Goal: Complete application form: Complete application form

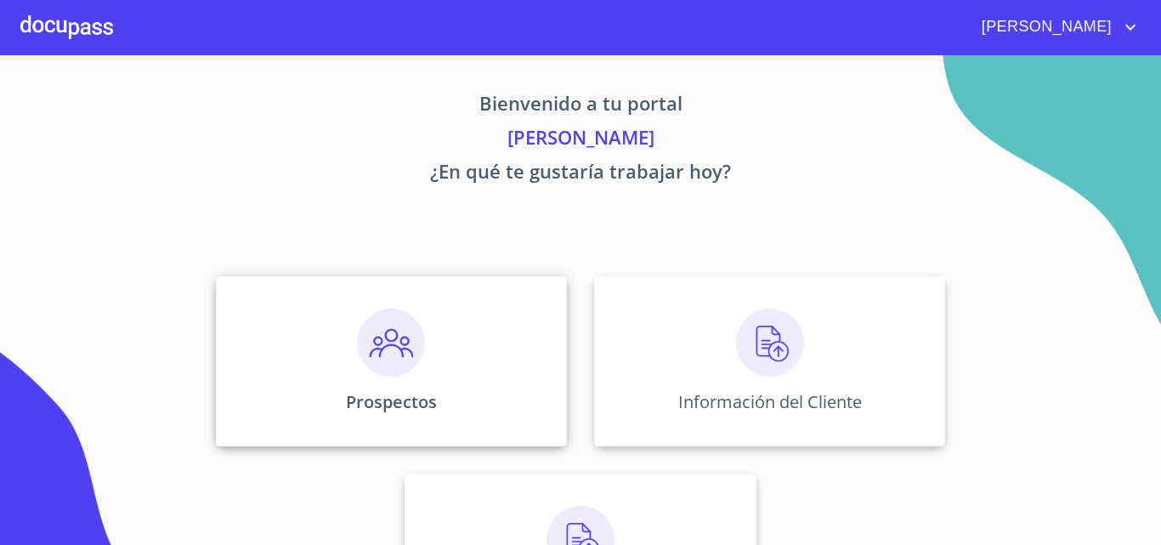
click at [480, 342] on div "Prospectos" at bounding box center [391, 361] width 351 height 170
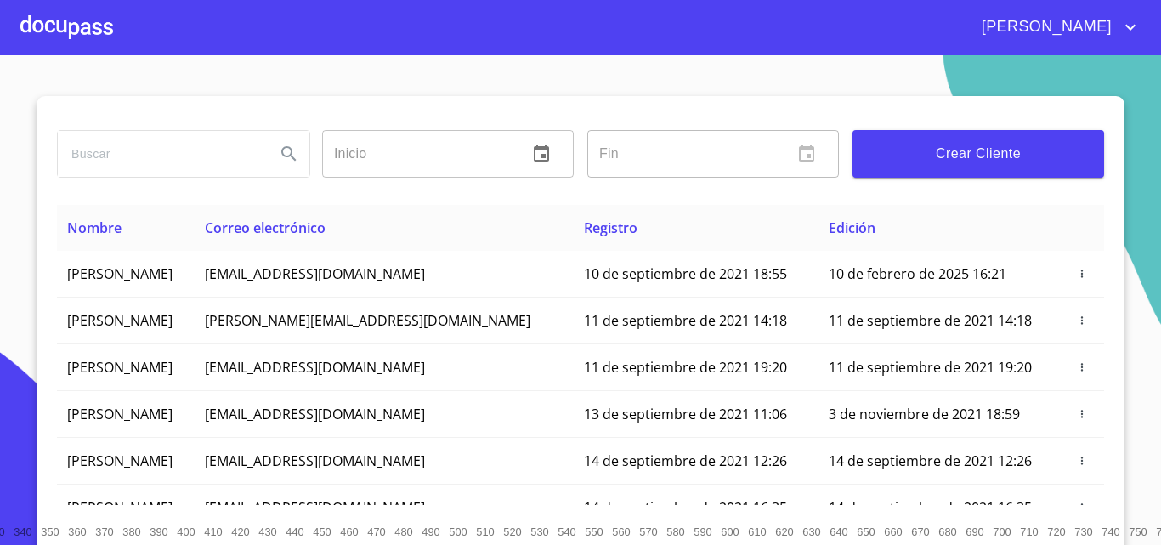
click at [965, 155] on span "Crear Cliente" at bounding box center [978, 154] width 224 height 24
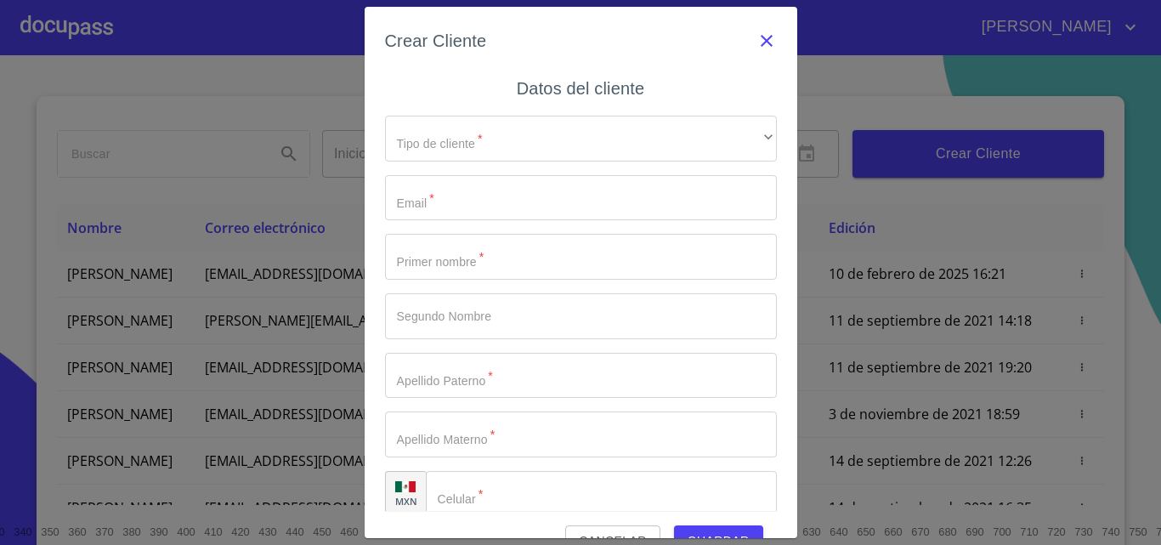
click at [757, 39] on icon "button" at bounding box center [767, 41] width 20 height 20
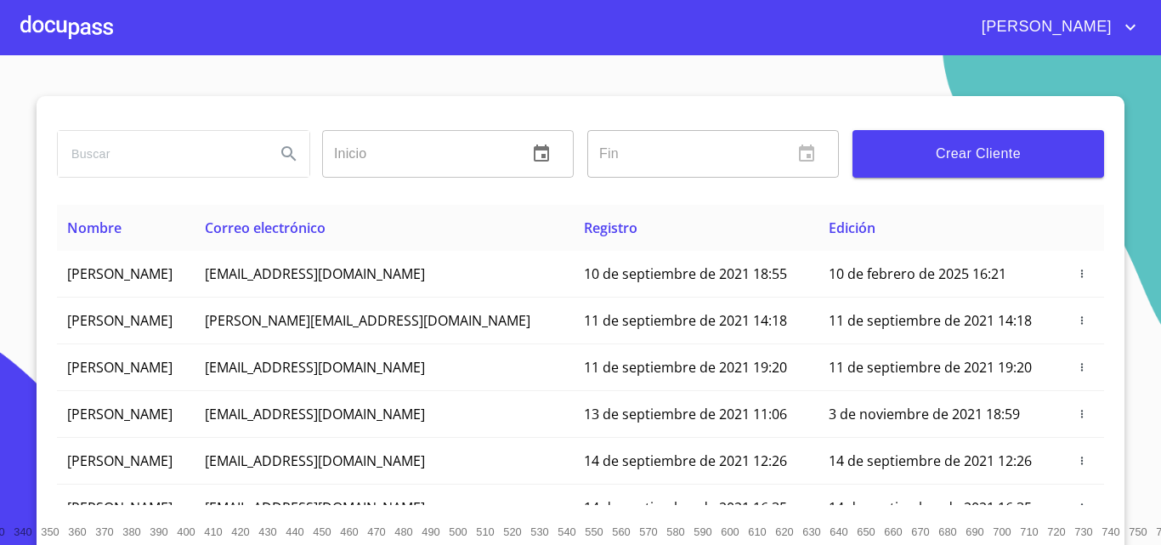
click at [219, 161] on input "search" at bounding box center [160, 154] width 204 height 46
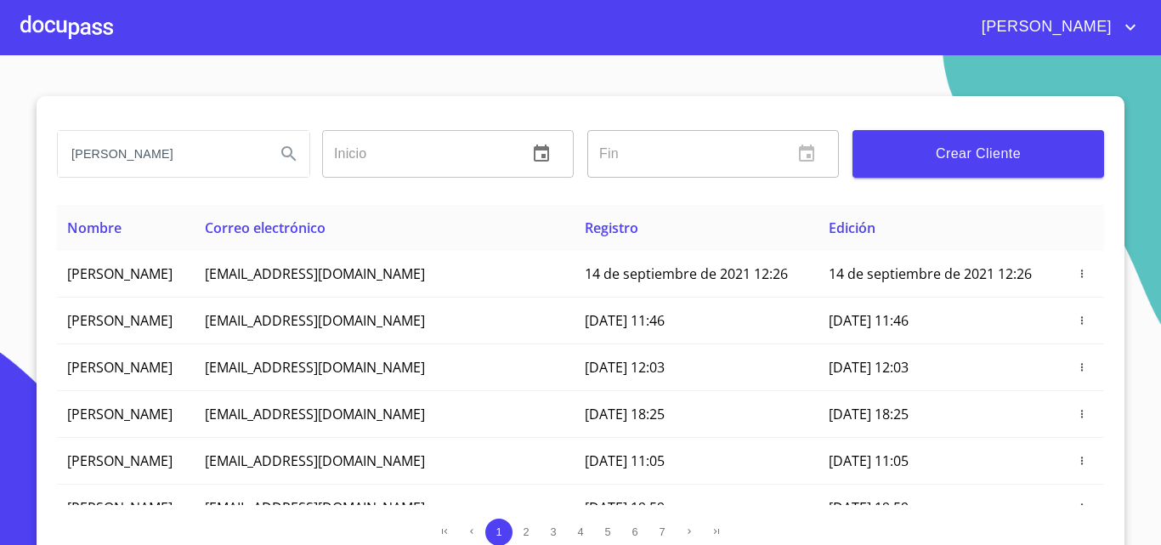
type input "juan carlos torres"
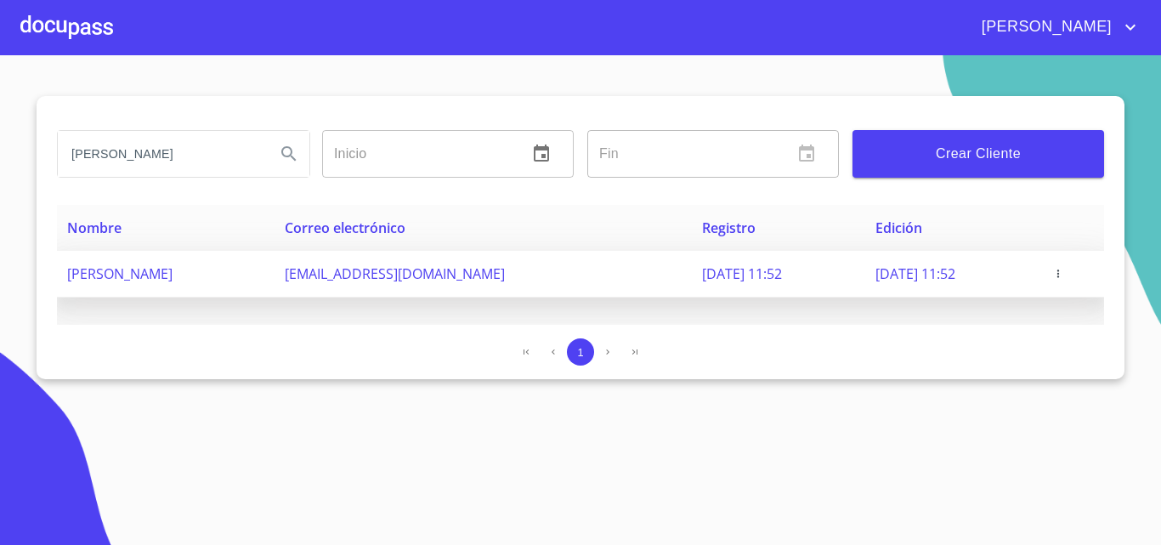
click at [451, 276] on span "juan.torres@nissanlasfuentes.mx" at bounding box center [395, 273] width 220 height 19
click at [1064, 271] on icon "button" at bounding box center [1059, 274] width 12 height 12
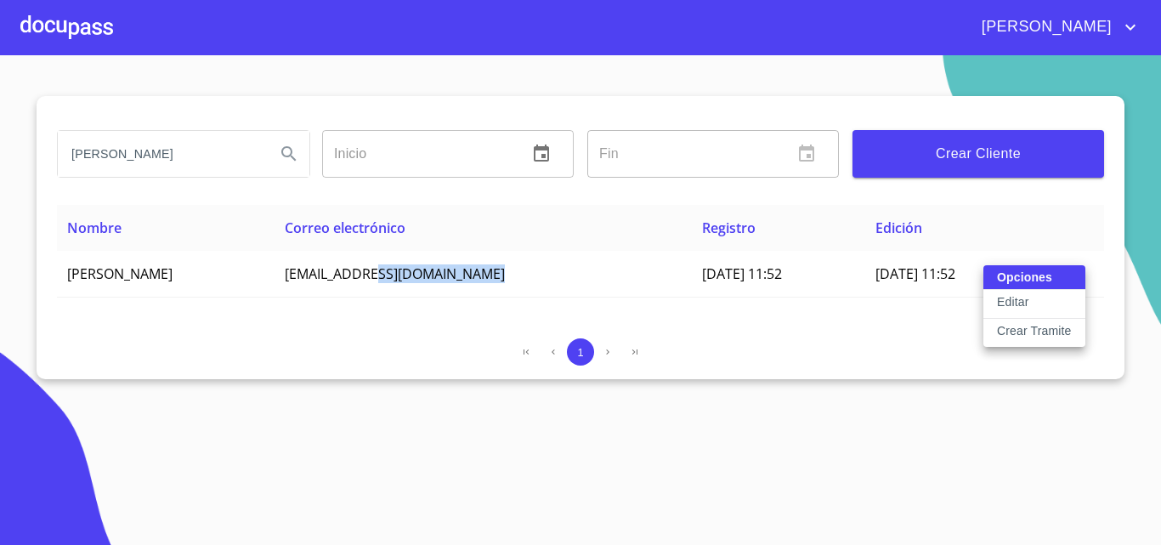
click at [1021, 305] on p "Editar" at bounding box center [1012, 301] width 31 height 17
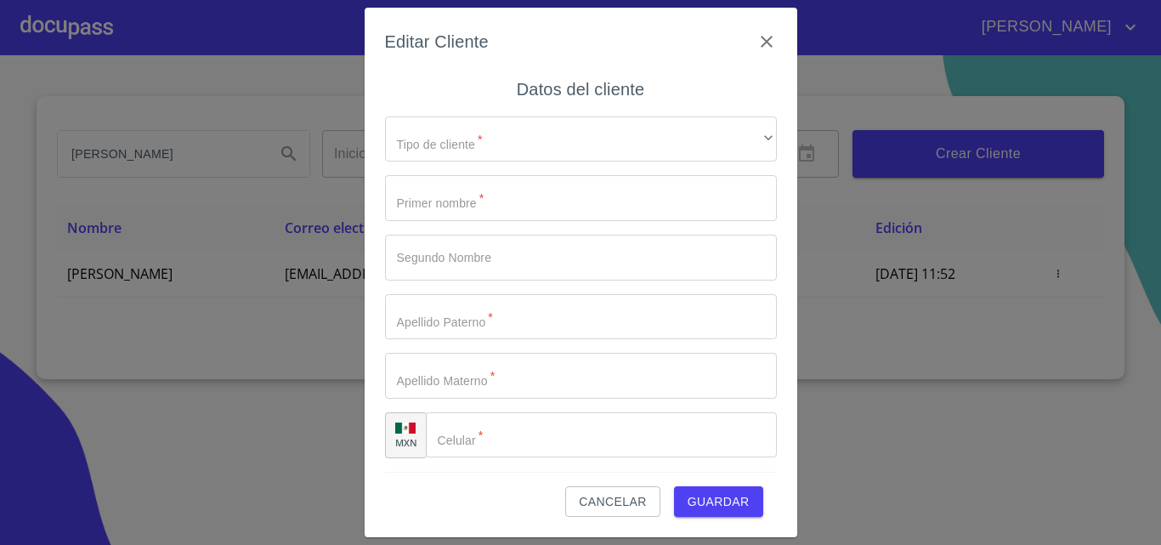
type input "[PERSON_NAME]"
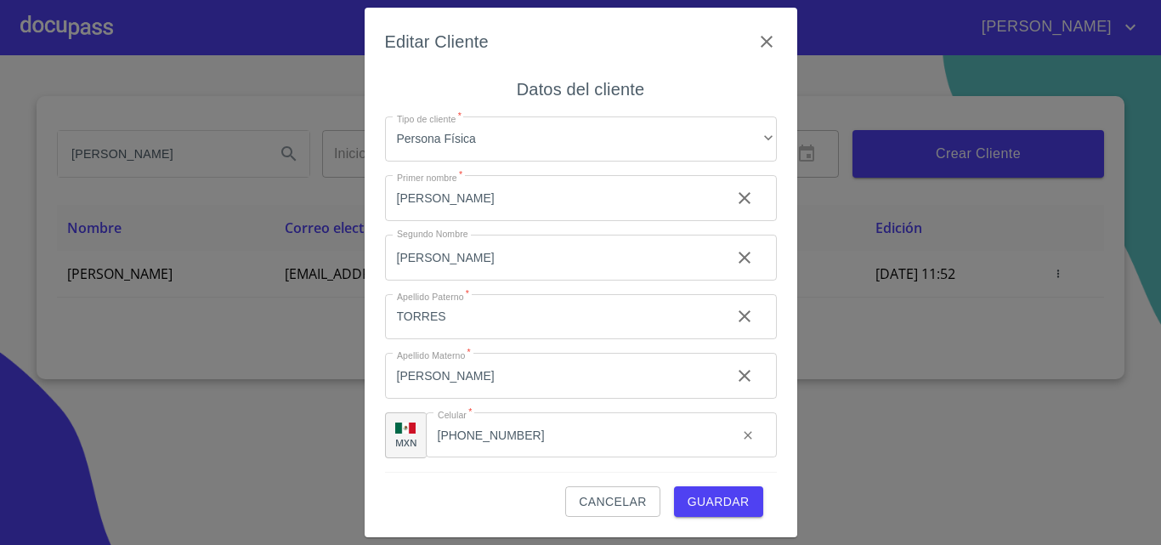
click at [554, 433] on input "(33)19776608" at bounding box center [575, 435] width 298 height 46
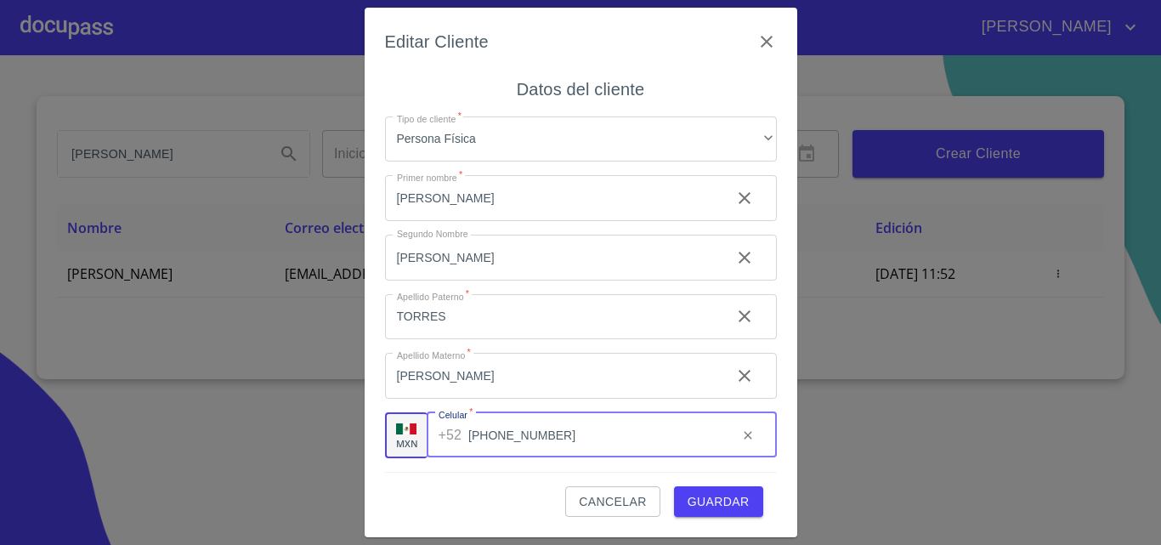
type input "[PHONE_NUMBER]"
click at [678, 501] on button "Guardar" at bounding box center [718, 501] width 89 height 31
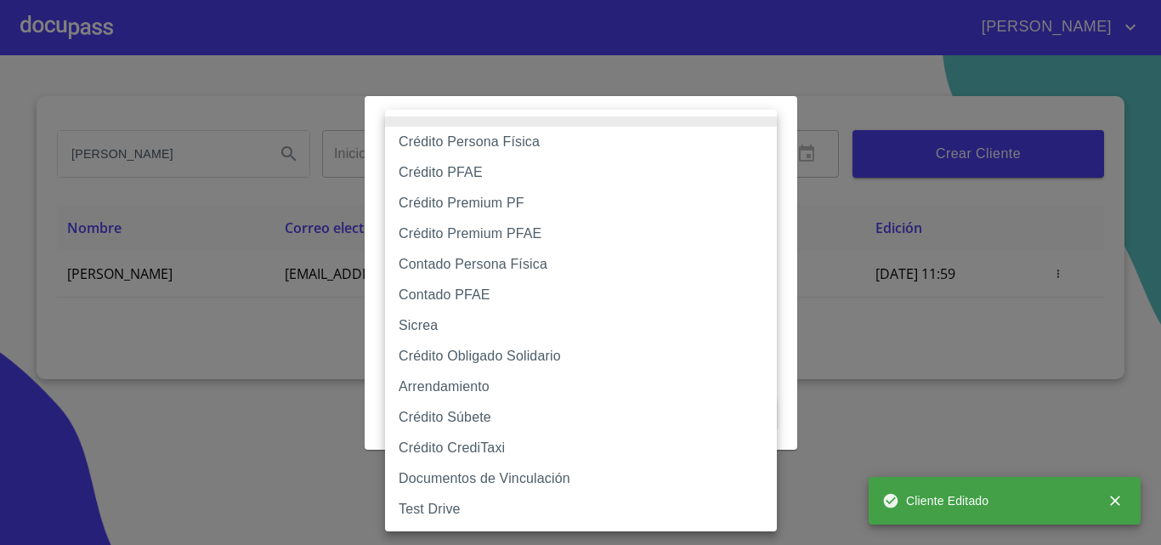
click at [627, 184] on body "JUAN CARLOS juan carlos torres Inicio ​ Fin ​ Crear Cliente Nombre Correo elect…" at bounding box center [580, 272] width 1161 height 545
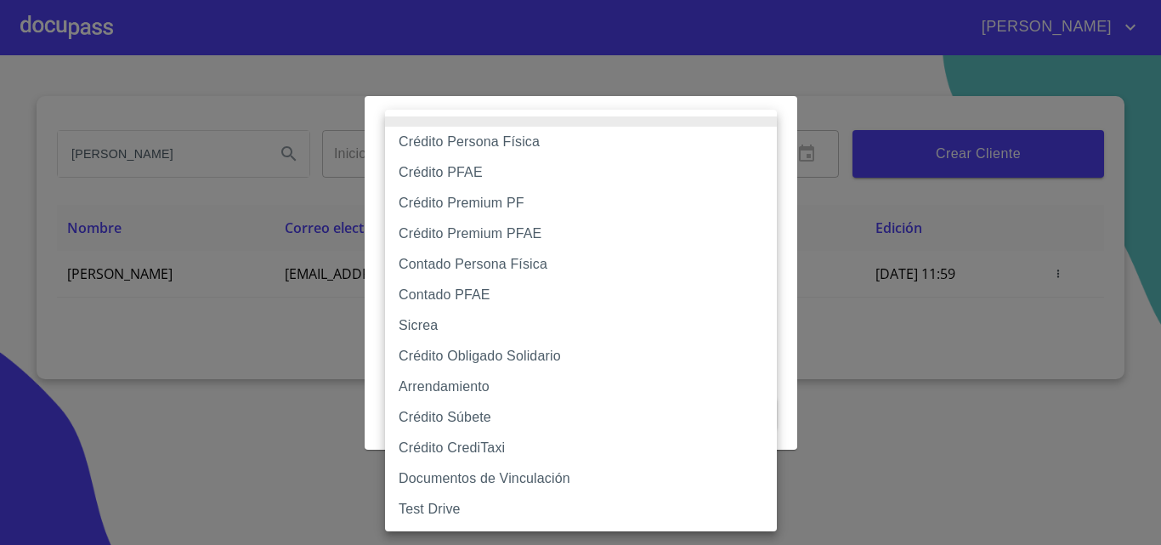
click at [576, 144] on li "Crédito Persona Física" at bounding box center [581, 142] width 392 height 31
type input "6009fb3c7d1714eb8809aa97"
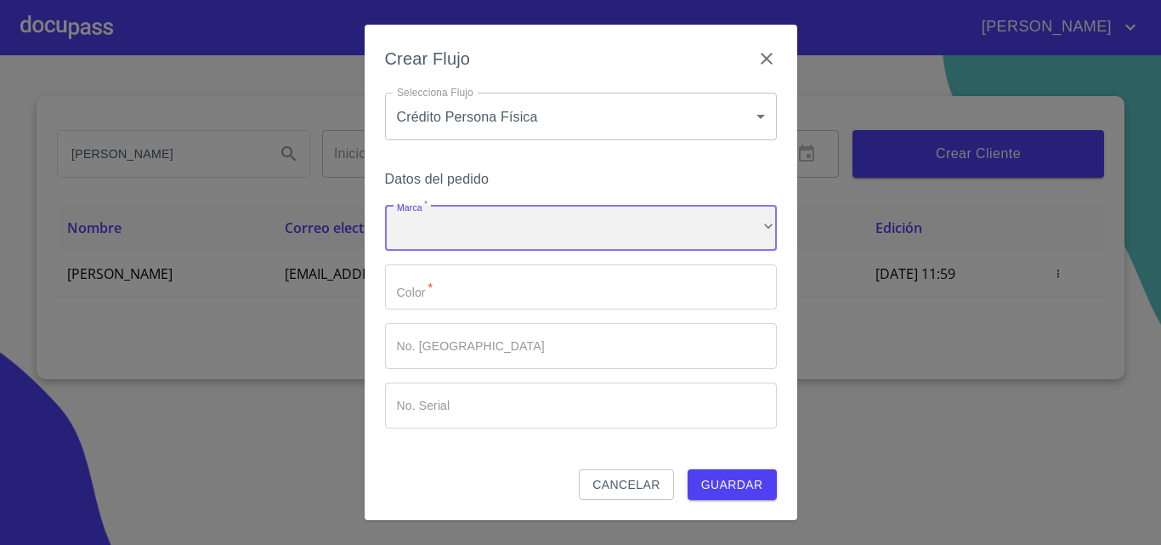
click at [531, 219] on div "​" at bounding box center [581, 228] width 392 height 46
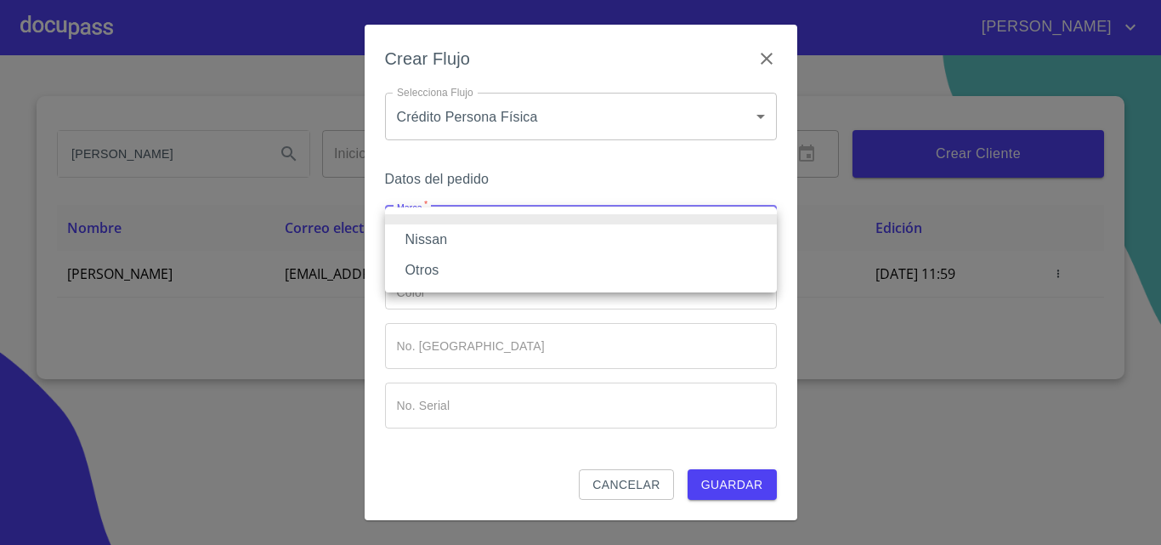
click at [497, 240] on li "Nissan" at bounding box center [581, 239] width 392 height 31
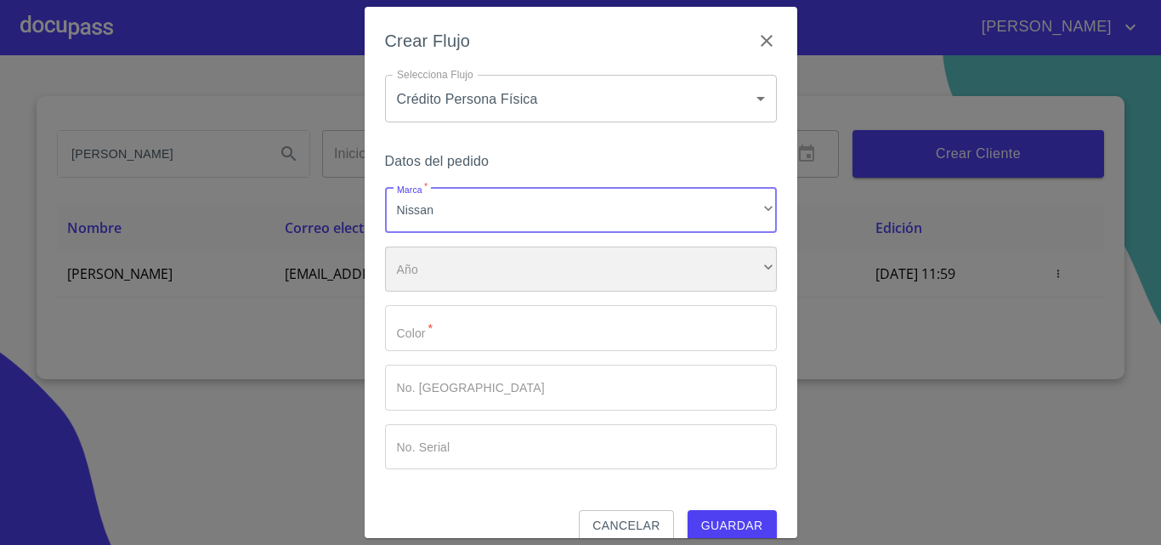
click at [475, 268] on div "​" at bounding box center [581, 270] width 392 height 46
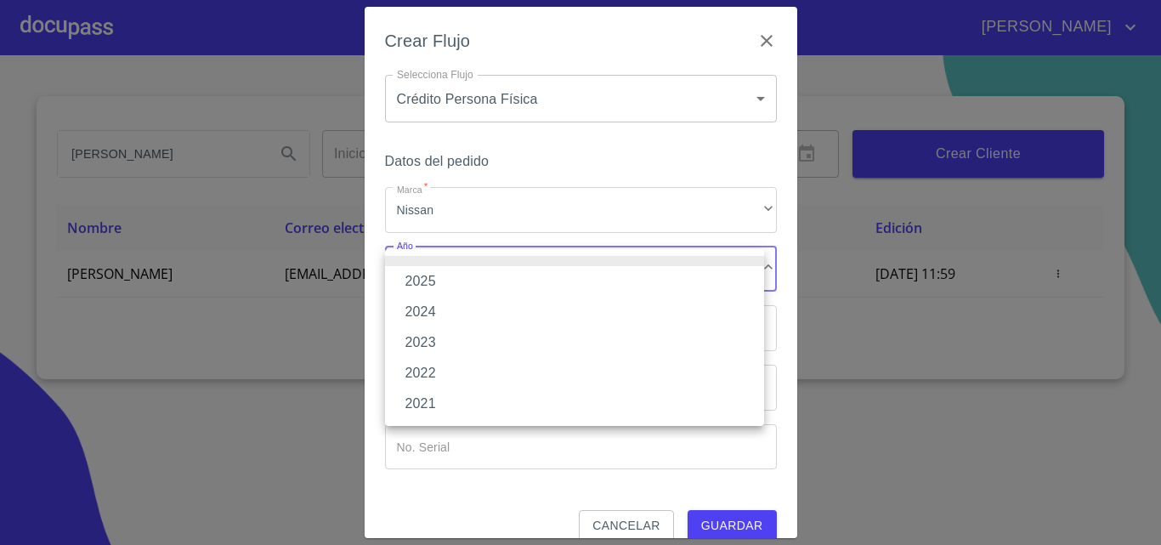
click at [448, 289] on li "2025" at bounding box center [574, 281] width 379 height 31
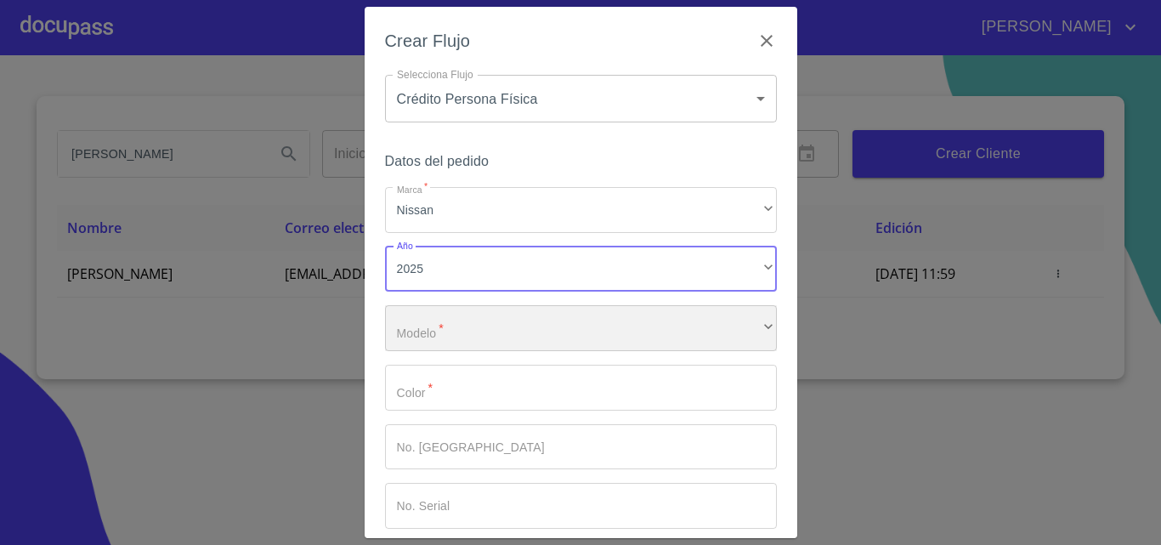
click at [440, 327] on div "​" at bounding box center [581, 328] width 392 height 46
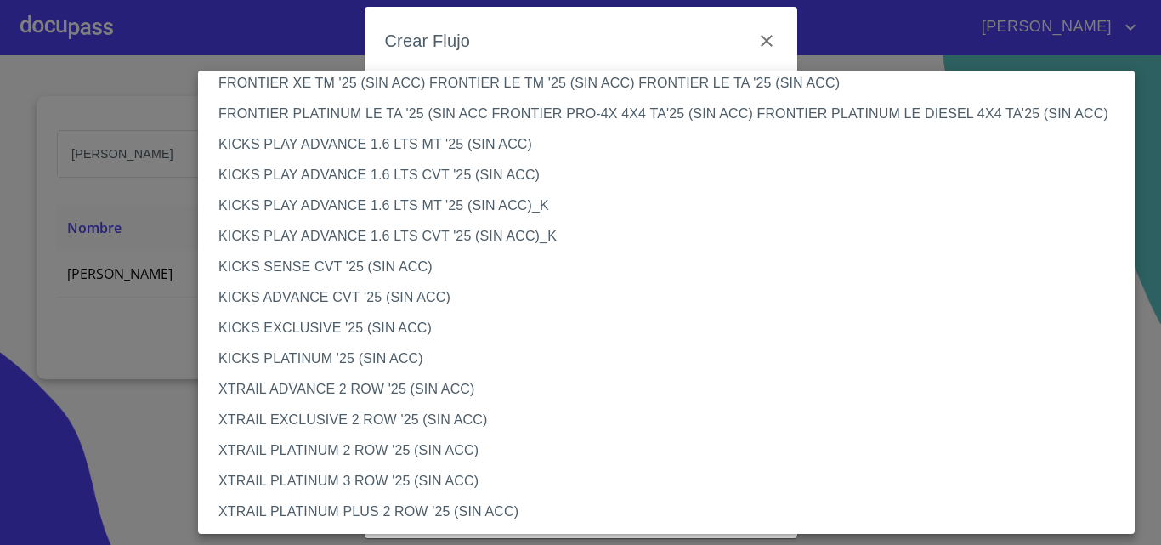
scroll to position [1396, 0]
click at [445, 296] on li "KICKS ADVANCE CVT '25 (SIN ACC)" at bounding box center [673, 298] width 950 height 31
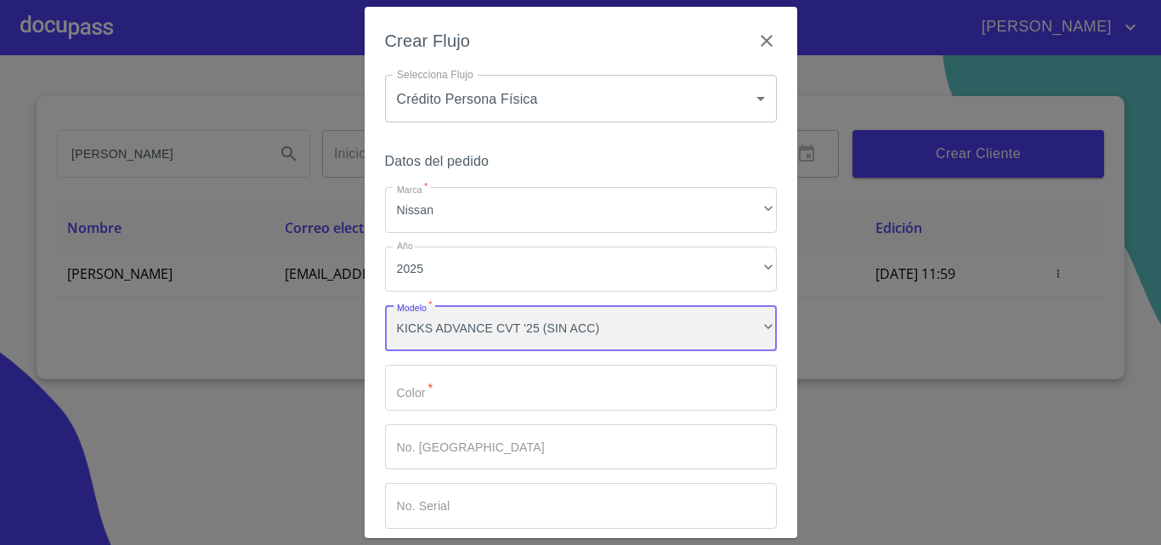
click at [582, 315] on div "KICKS ADVANCE CVT '25 (SIN ACC)" at bounding box center [581, 328] width 392 height 46
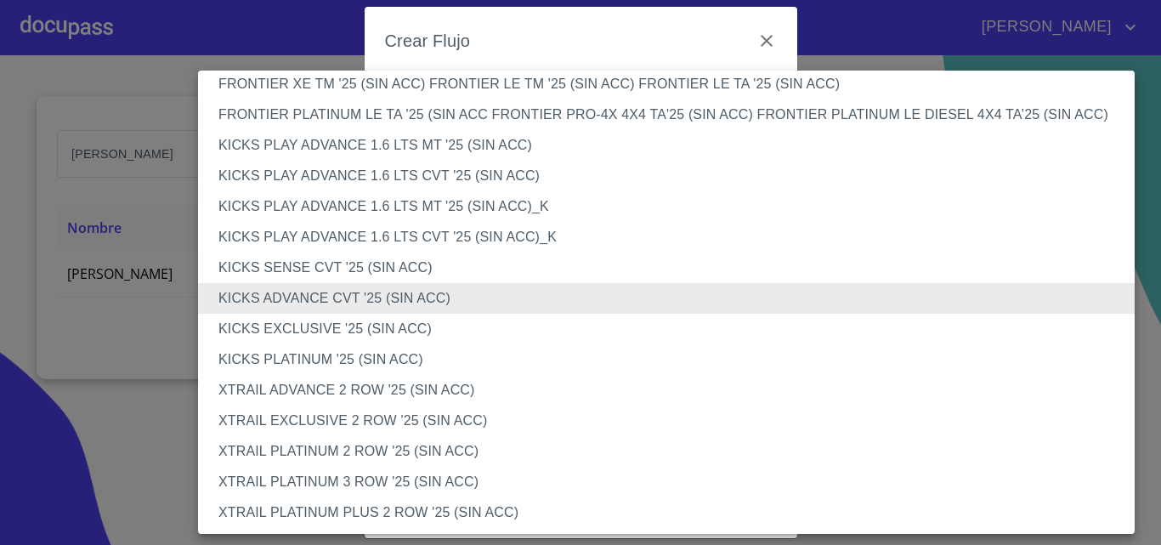
scroll to position [1397, 0]
click at [381, 290] on li "KICKS ADVANCE CVT '25 (SIN ACC)" at bounding box center [673, 297] width 950 height 31
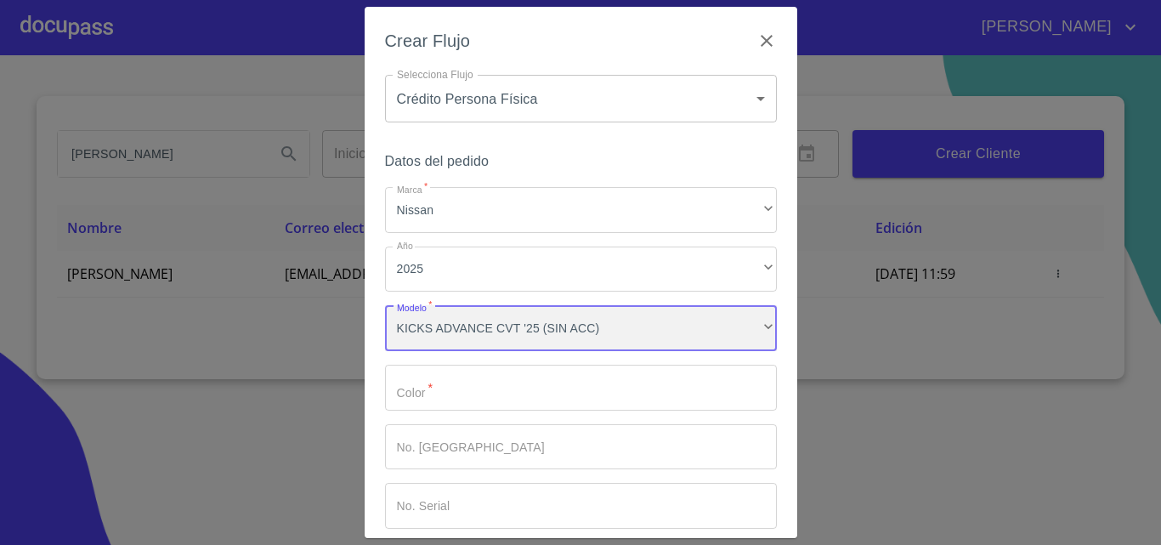
scroll to position [1396, 0]
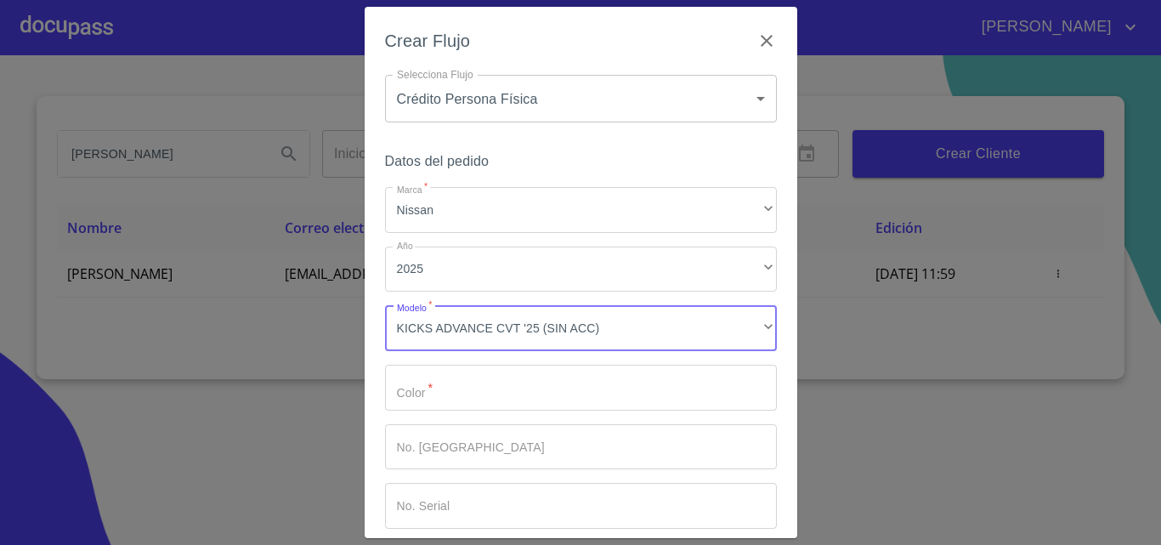
click at [489, 385] on input "Marca   *" at bounding box center [581, 388] width 392 height 46
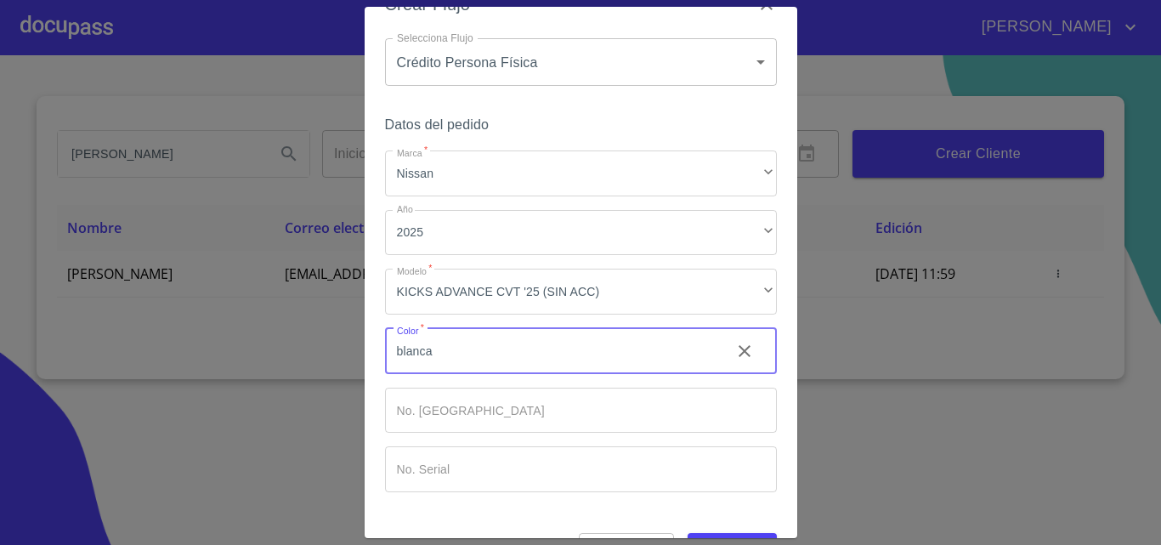
scroll to position [82, 0]
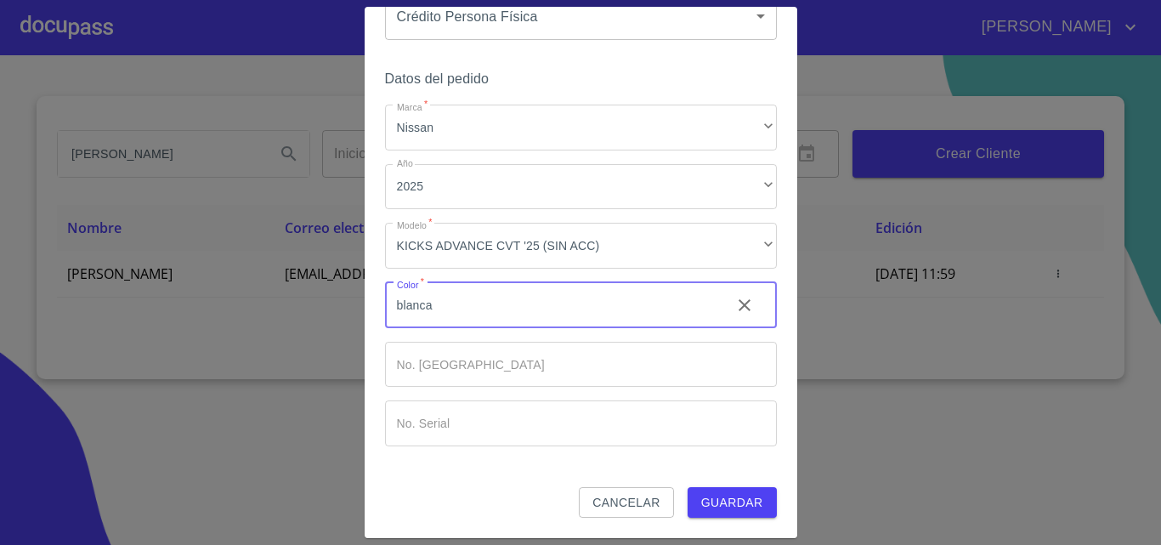
type input "[PERSON_NAME]"
click at [721, 496] on span "Guardar" at bounding box center [732, 502] width 62 height 21
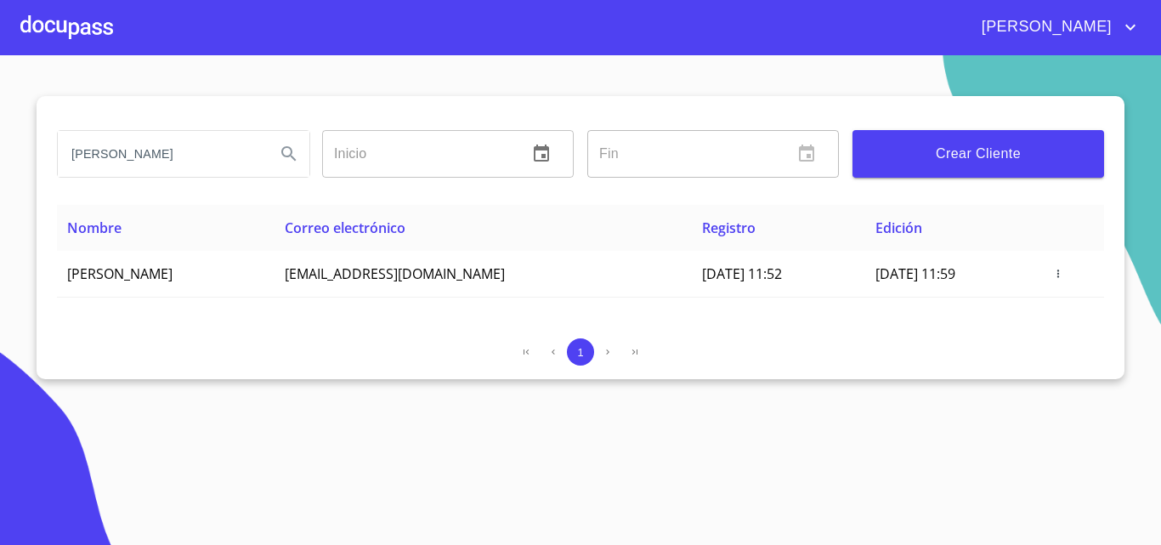
click at [42, 18] on div at bounding box center [66, 27] width 93 height 54
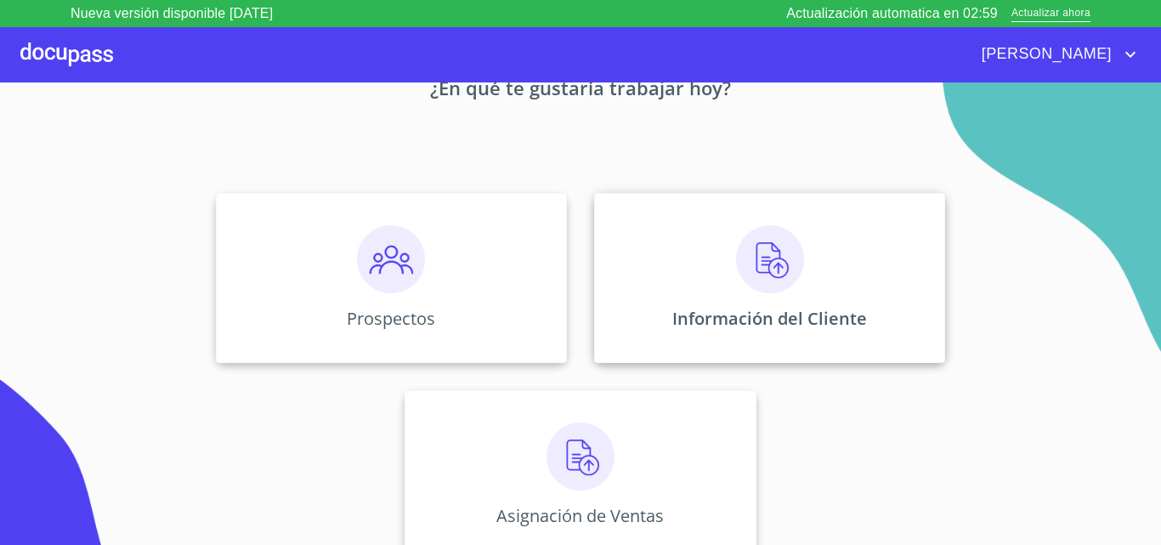
scroll to position [112, 0]
click at [747, 309] on p "Información del Cliente" at bounding box center [770, 316] width 195 height 23
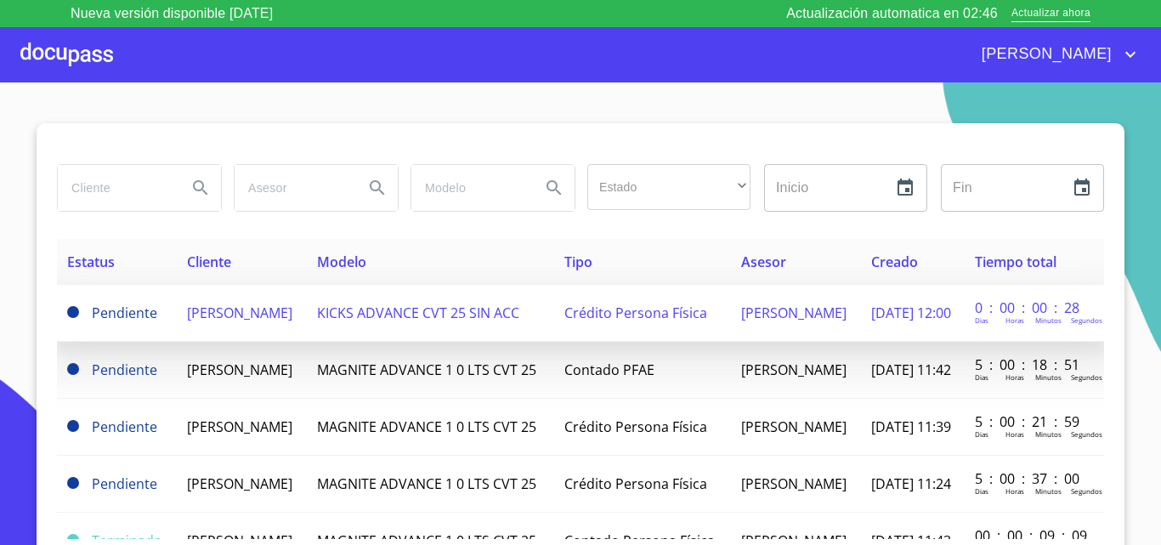
click at [769, 338] on td "[PERSON_NAME] [PERSON_NAME]" at bounding box center [796, 313] width 130 height 57
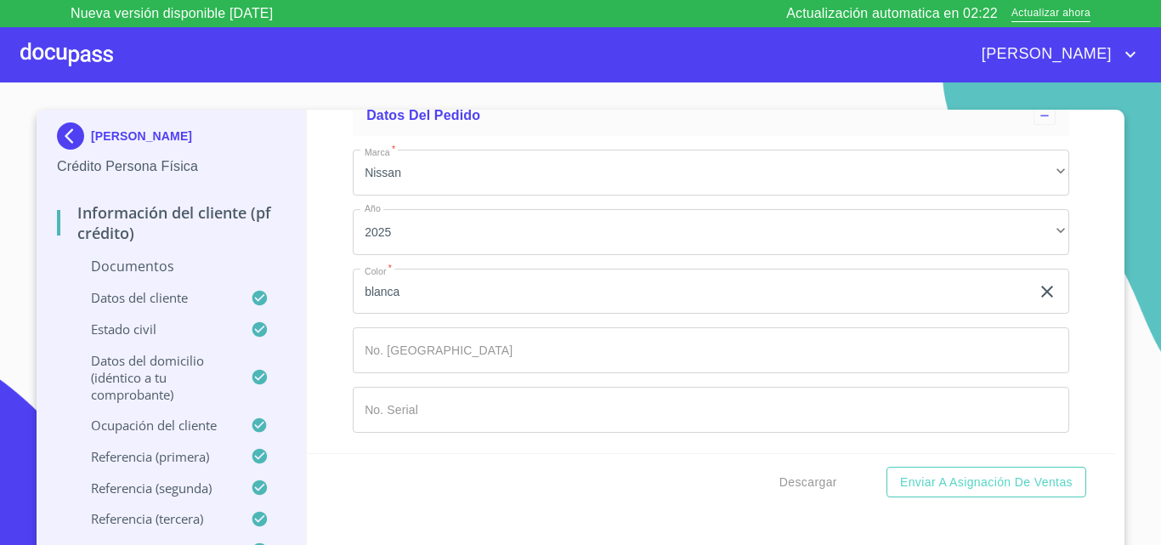
scroll to position [8897, 0]
click at [815, 485] on span "Descargar" at bounding box center [809, 482] width 58 height 21
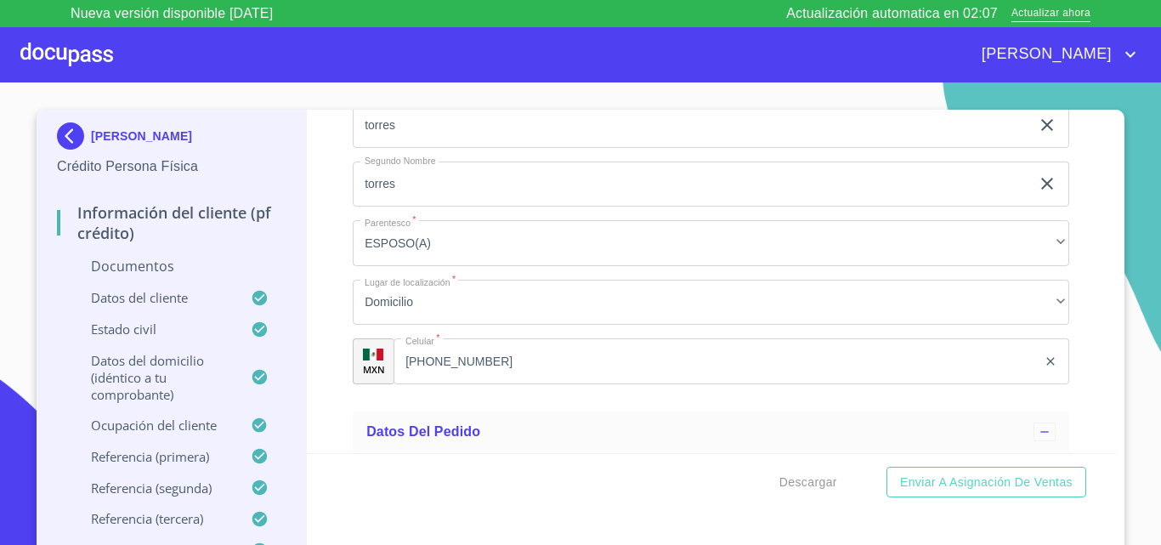
scroll to position [7673, 0]
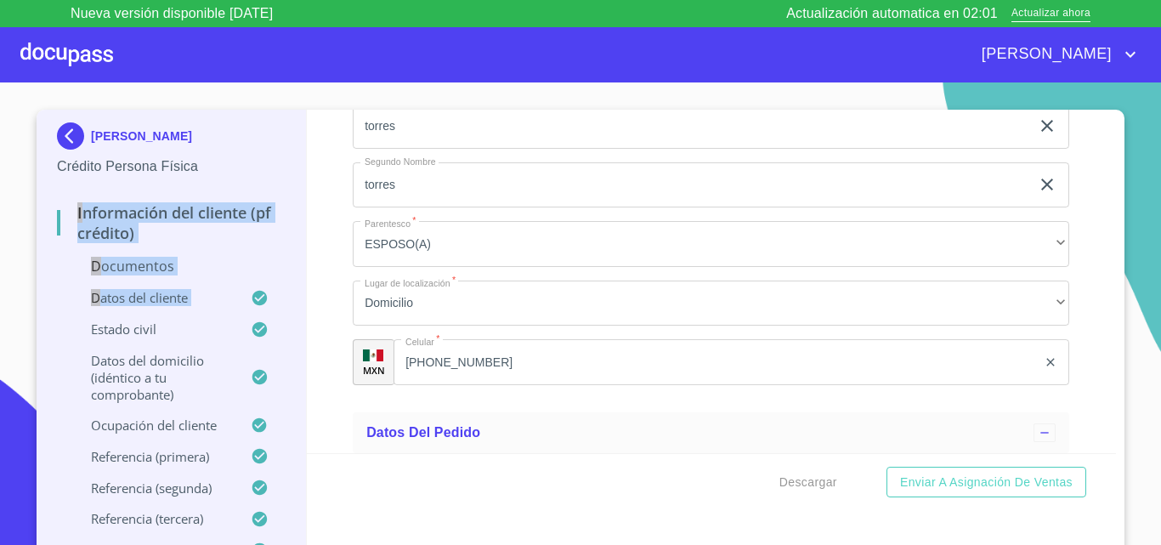
drag, startPoint x: 54, startPoint y: 220, endPoint x: 46, endPoint y: 343, distance: 122.7
click at [46, 343] on div "JUAN CARLOS TORRES GONZÁLEZ Crédito Persona Física Información del cliente (PF …" at bounding box center [172, 341] width 270 height 463
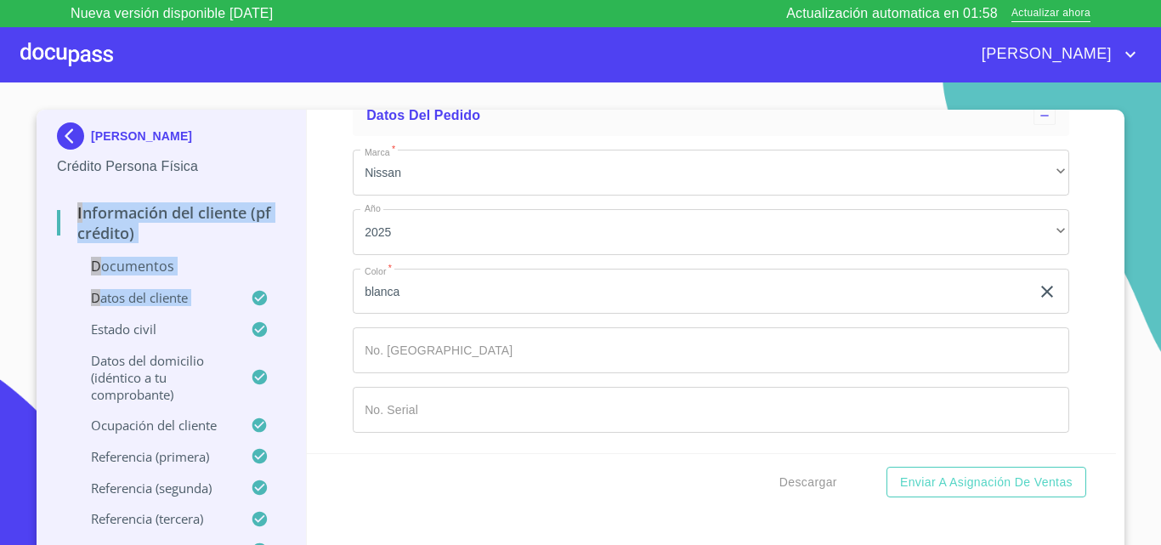
scroll to position [8164, 0]
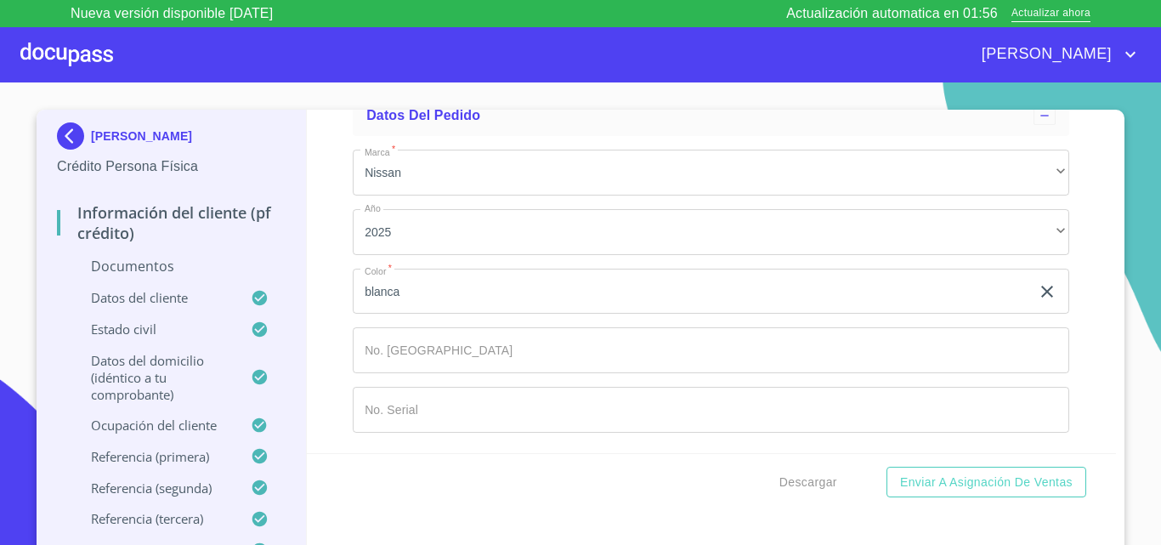
click at [295, 480] on div "JUAN CARLOS TORRES GONZÁLEZ Crédito Persona Física Información del cliente (PF …" at bounding box center [172, 341] width 270 height 463
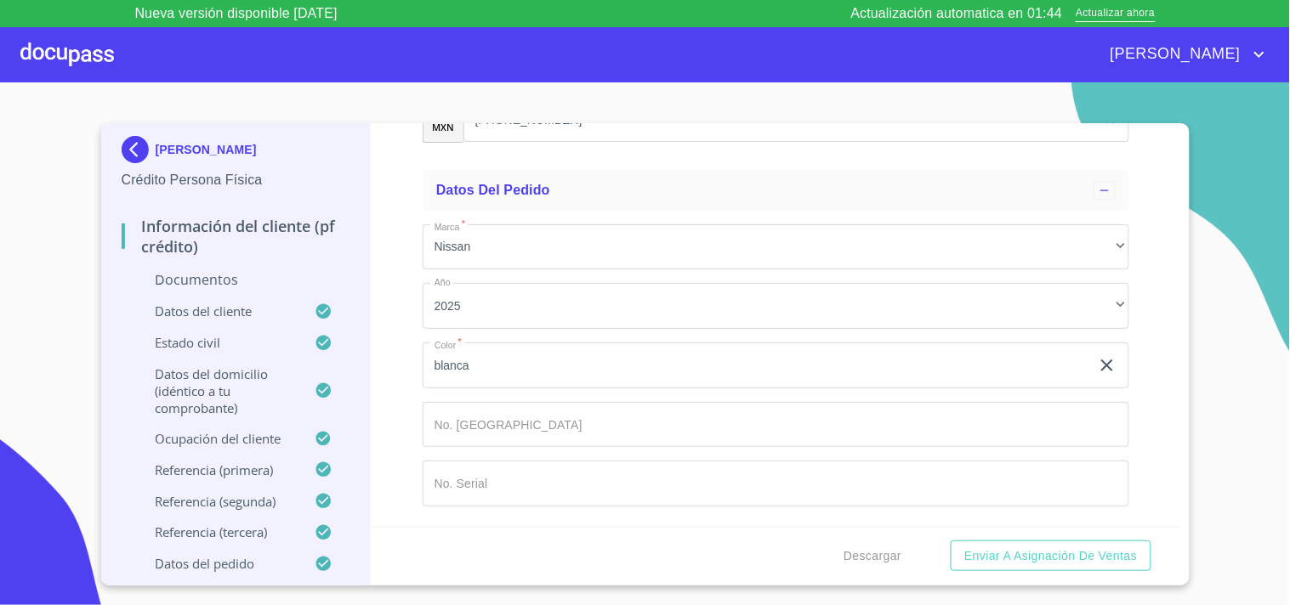
scroll to position [8853, 0]
click at [1003, 544] on span "Enviar a Asignación de Ventas" at bounding box center [1050, 556] width 173 height 21
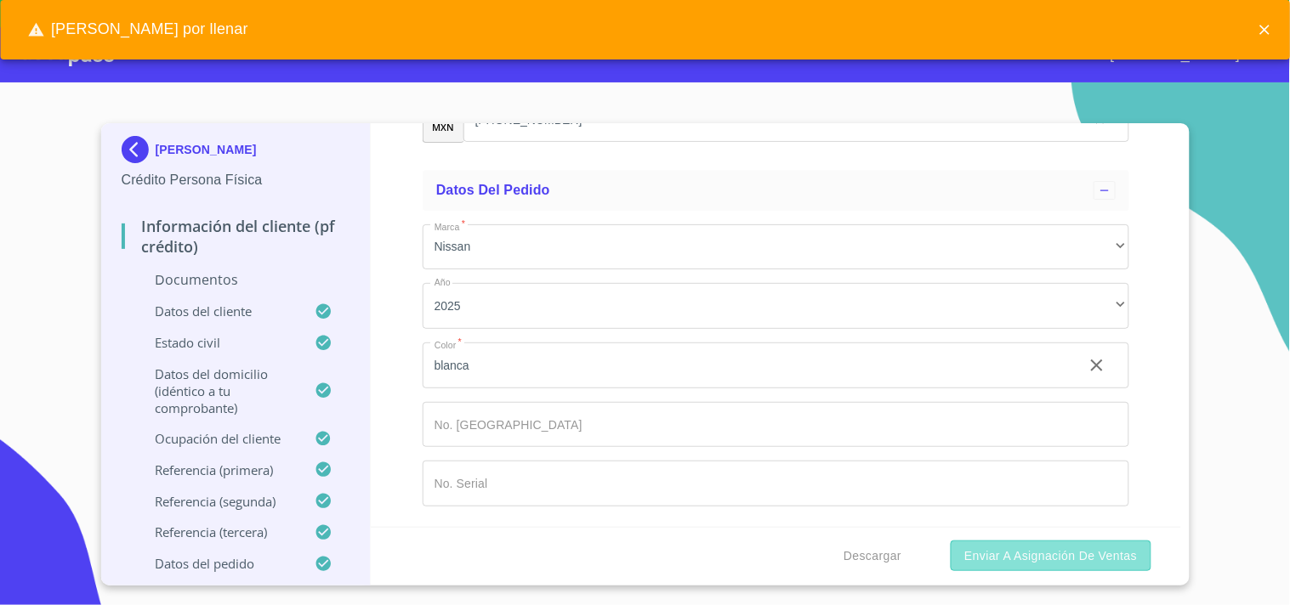
click at [1003, 544] on span "Enviar a Asignación de Ventas" at bounding box center [1050, 556] width 173 height 21
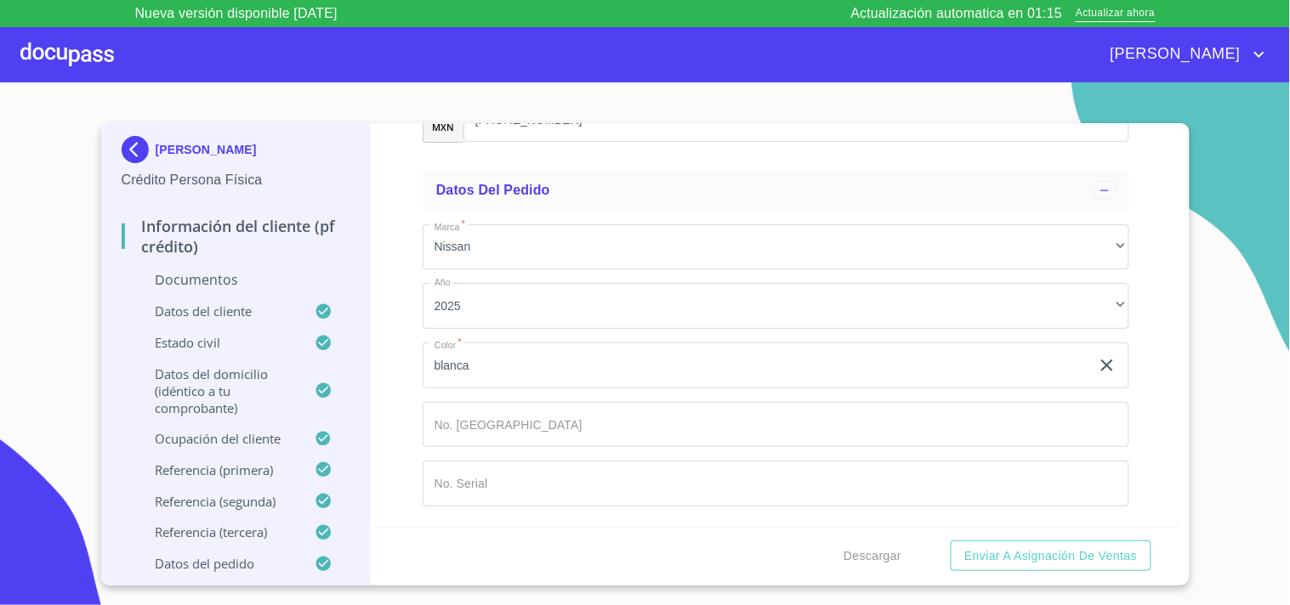
click at [41, 48] on div at bounding box center [67, 54] width 94 height 54
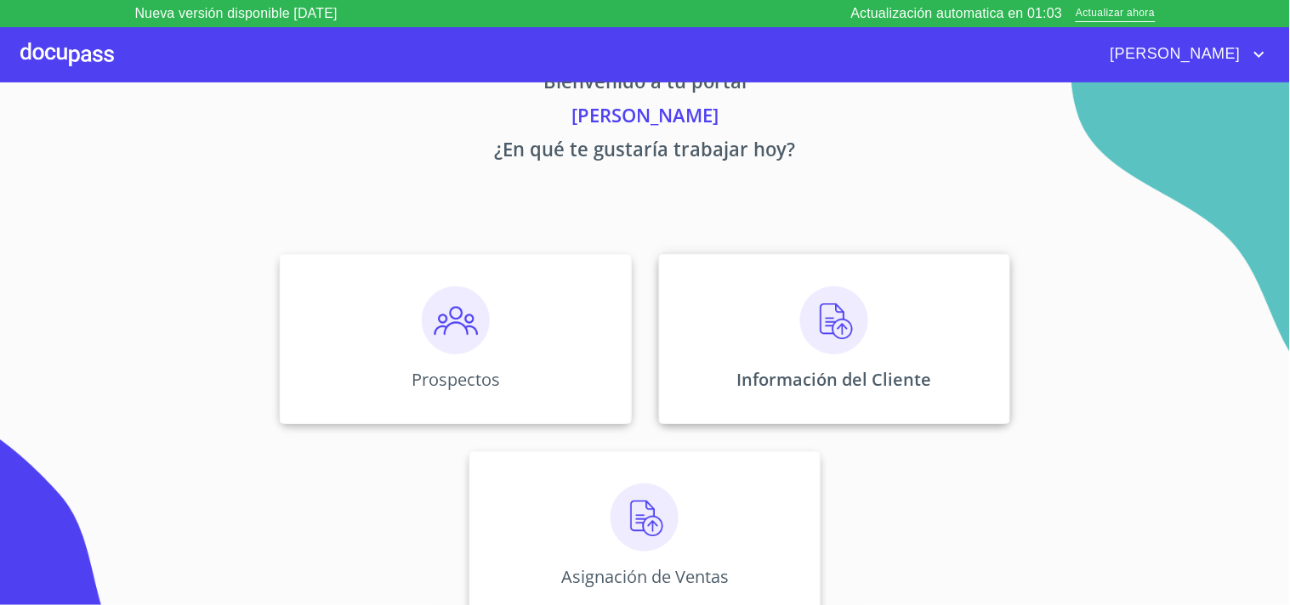
scroll to position [51, 0]
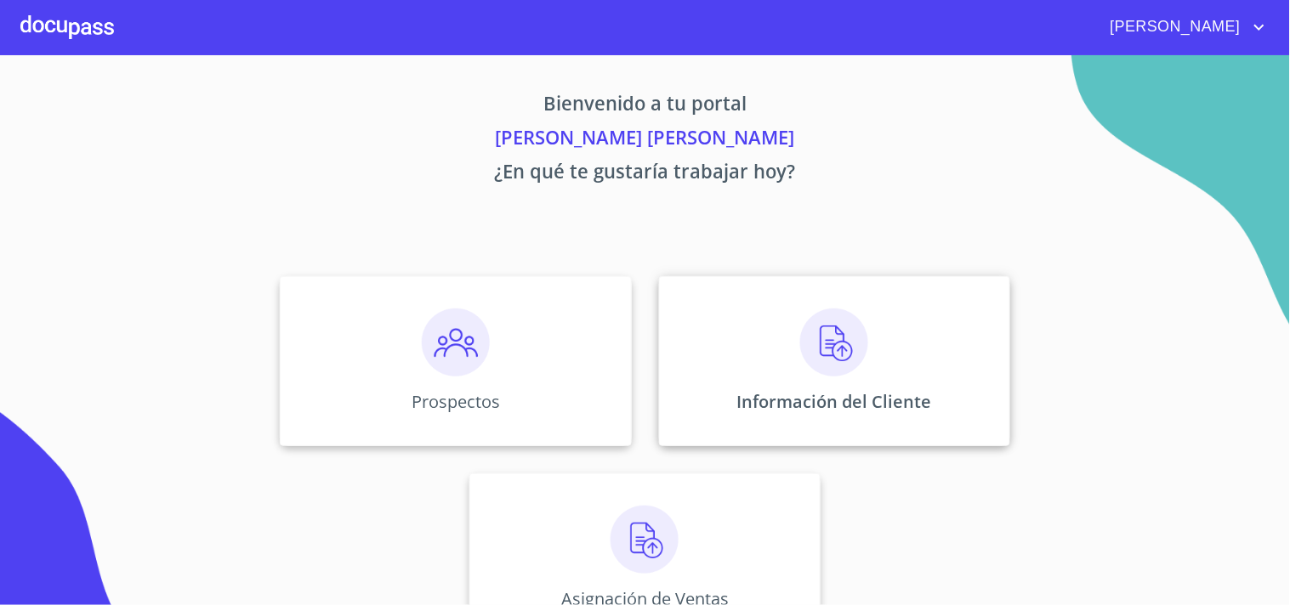
click at [724, 361] on div "Información del Cliente" at bounding box center [834, 361] width 351 height 170
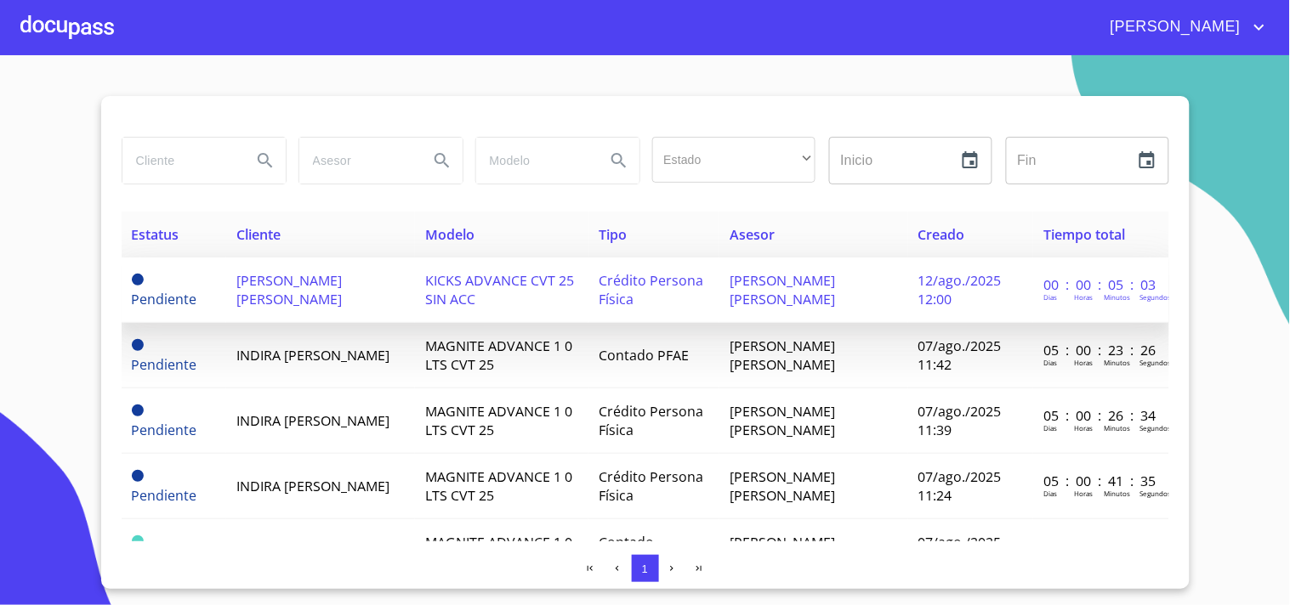
click at [661, 293] on td "Crédito Persona Física" at bounding box center [653, 290] width 131 height 65
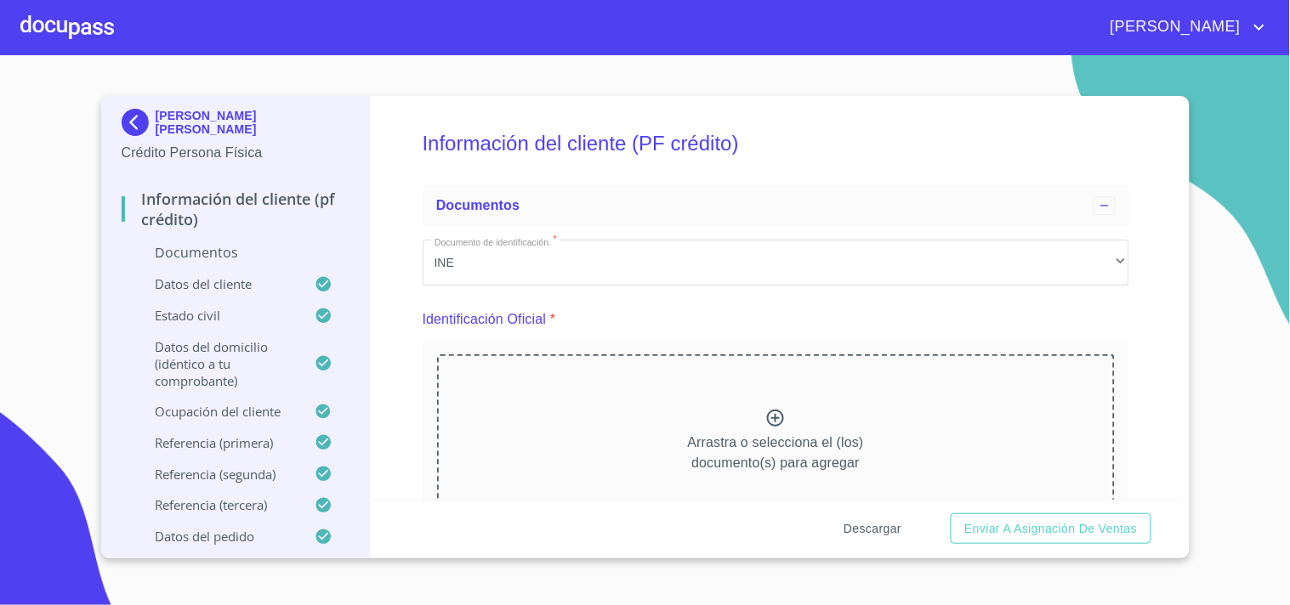
click at [877, 533] on span "Descargar" at bounding box center [872, 529] width 58 height 21
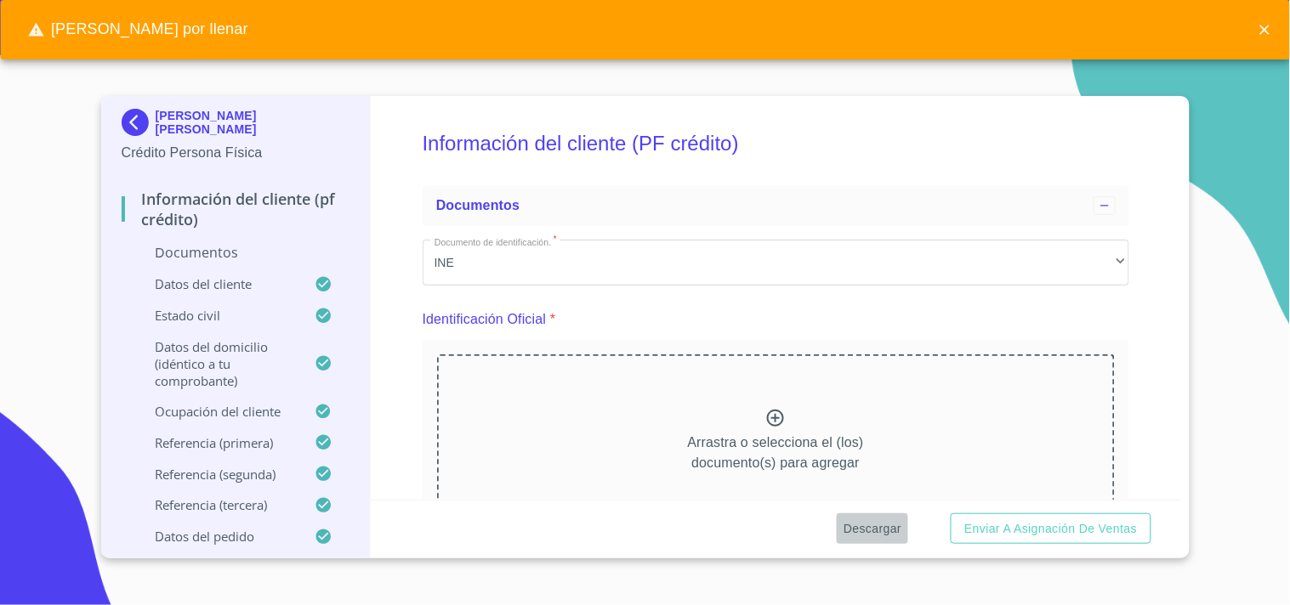
click at [877, 533] on span "Descargar" at bounding box center [872, 529] width 58 height 21
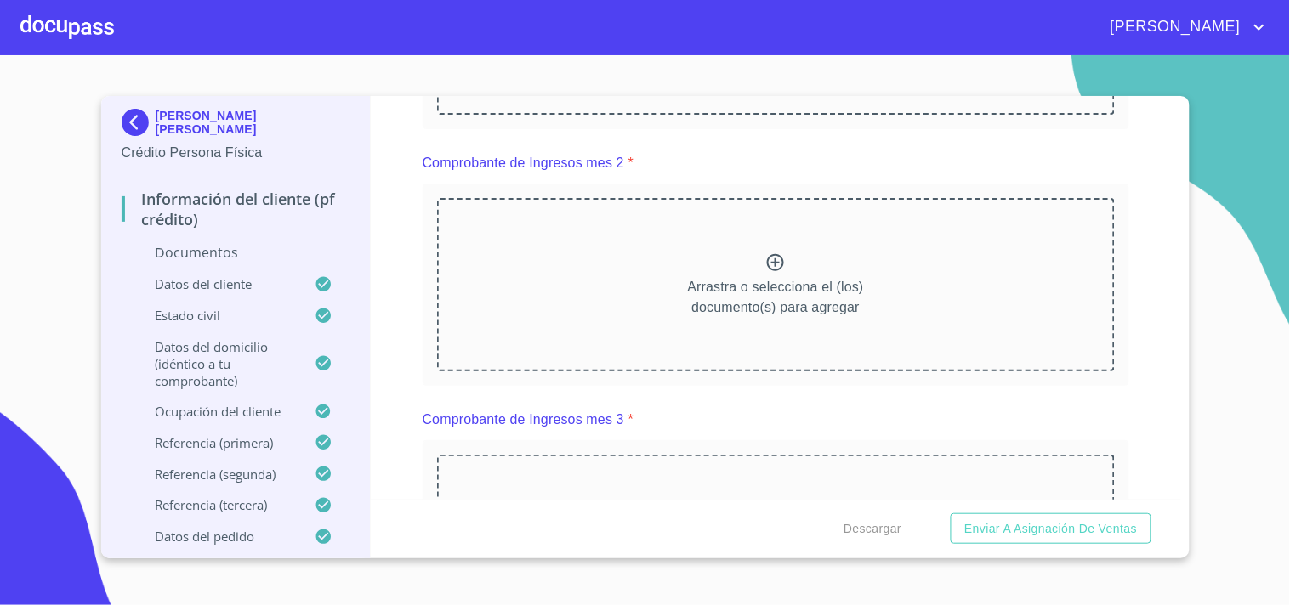
scroll to position [1503, 0]
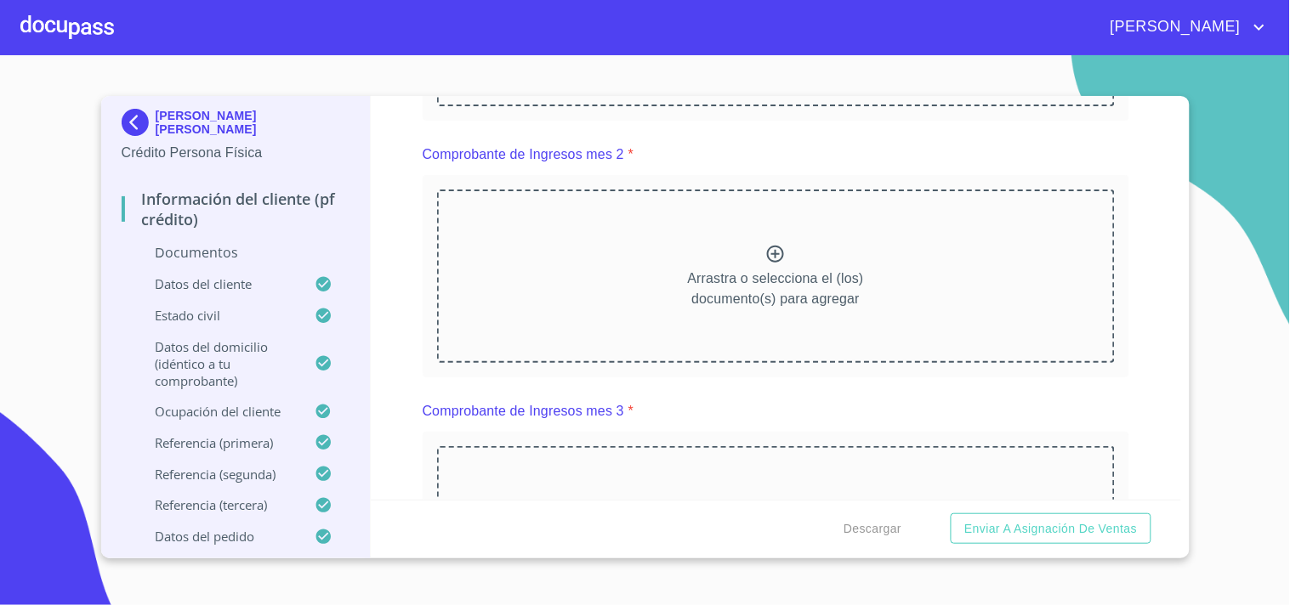
click at [882, 545] on div "Descargar Enviar a Asignación de Ventas" at bounding box center [776, 529] width 810 height 58
click at [883, 536] on span "Descargar" at bounding box center [872, 529] width 58 height 21
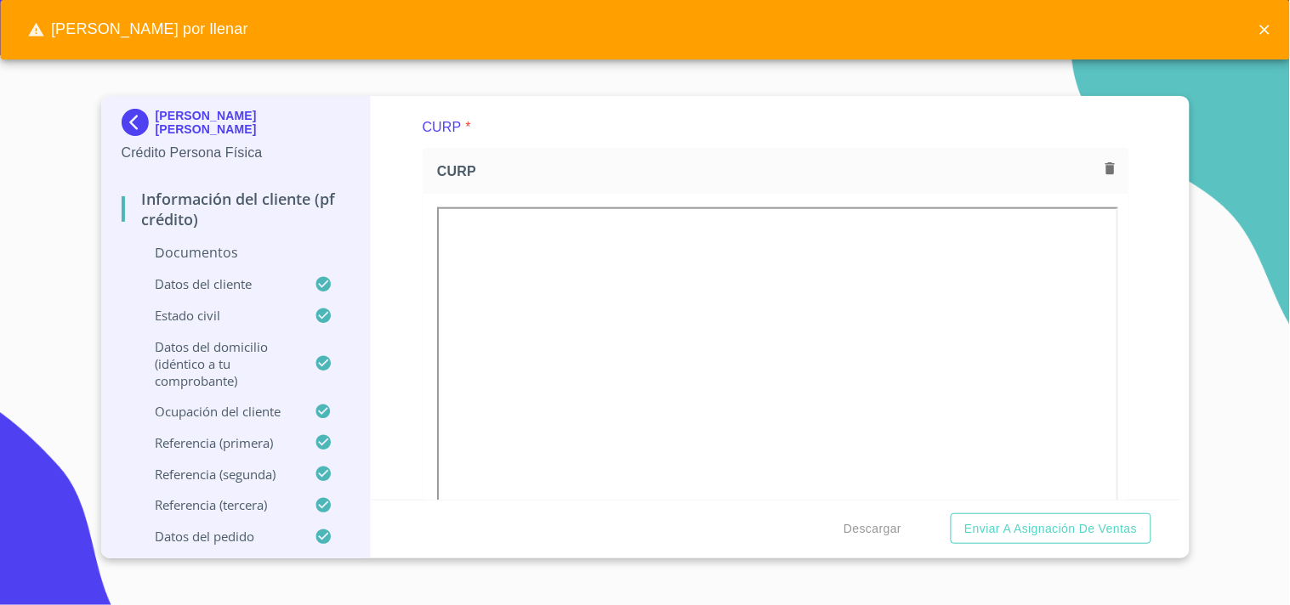
scroll to position [2043, 0]
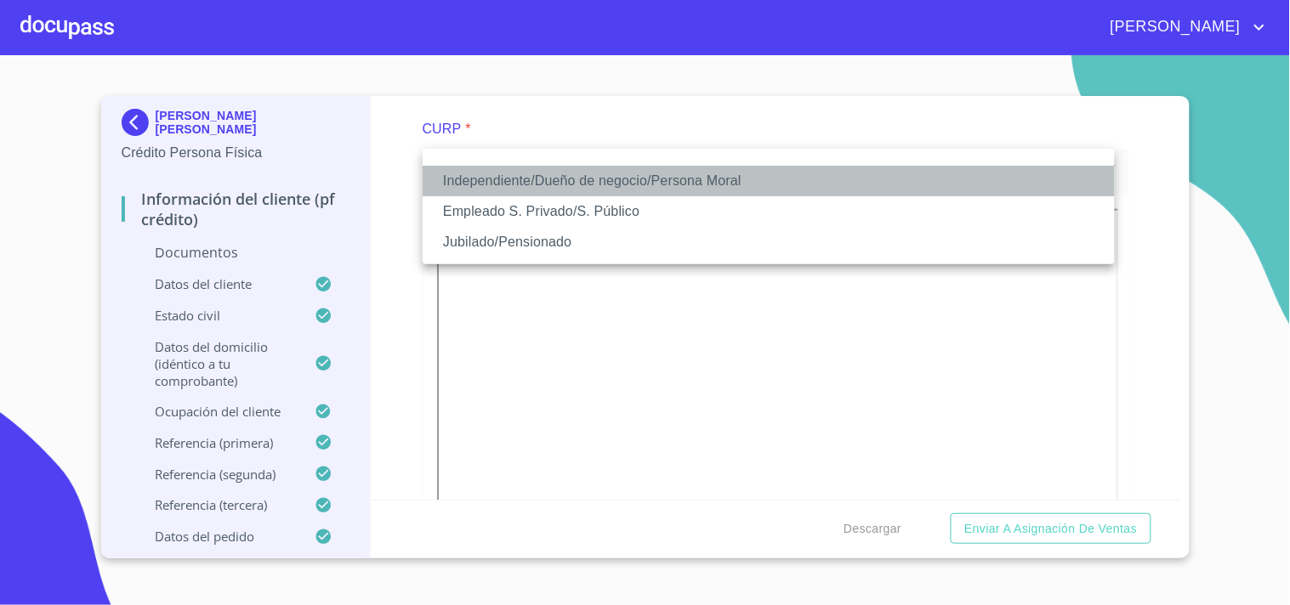
click at [672, 173] on li "Independiente/Dueño de negocio/Persona Moral" at bounding box center [769, 181] width 692 height 31
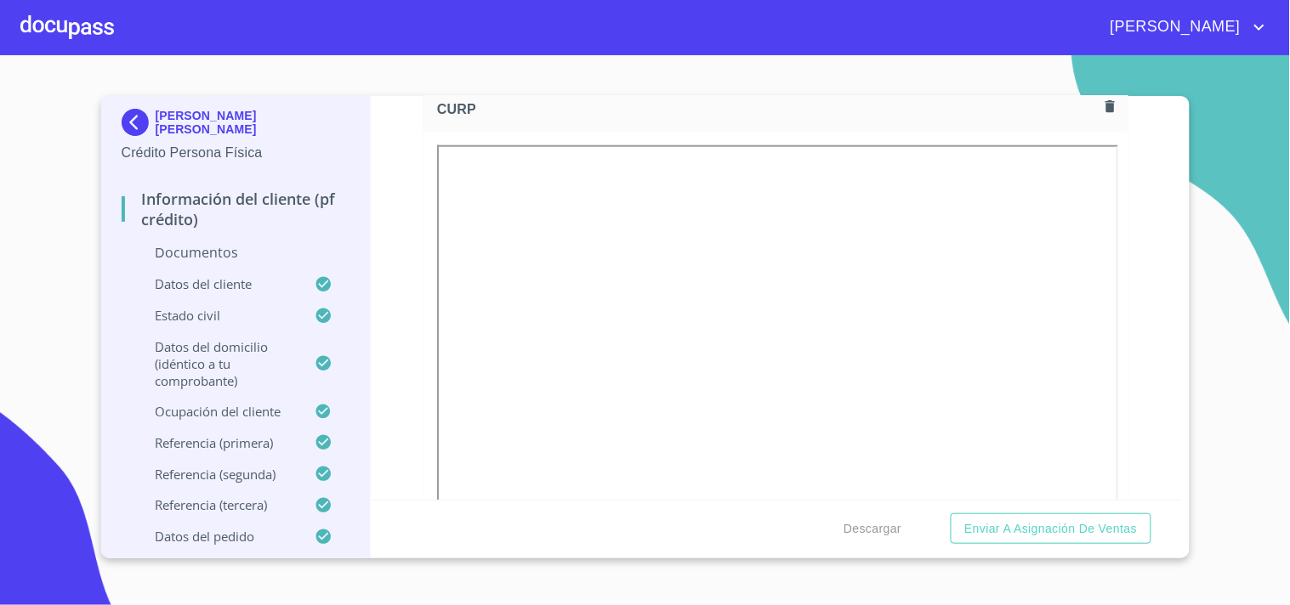
scroll to position [2036, 0]
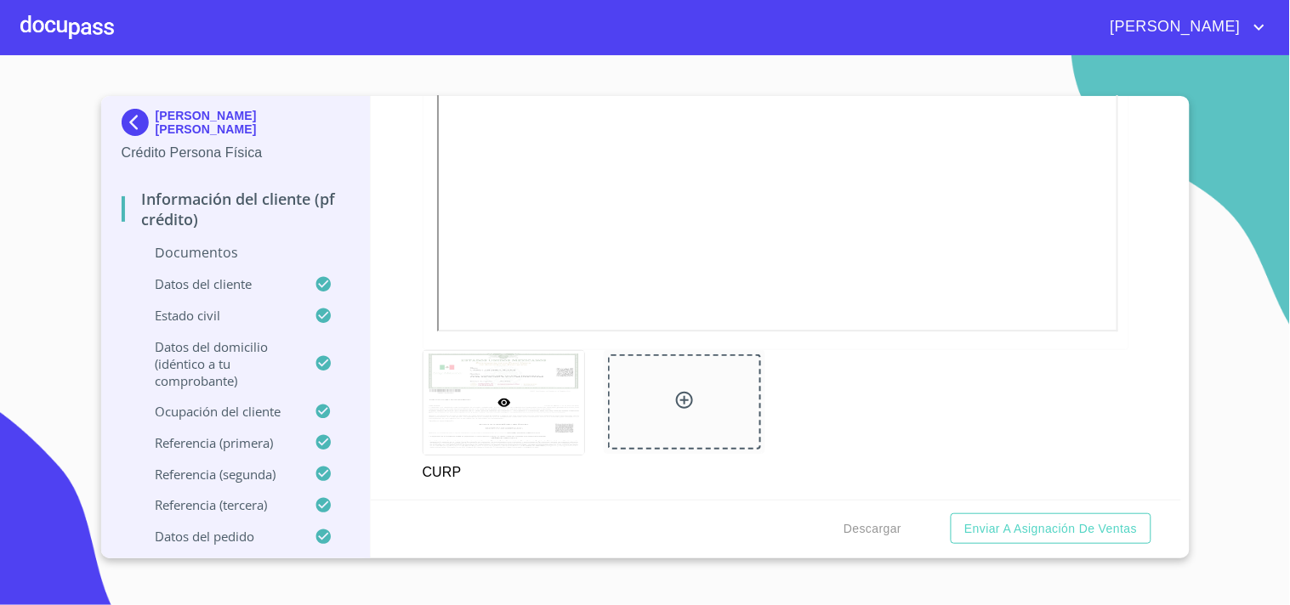
scroll to position [2880, 0]
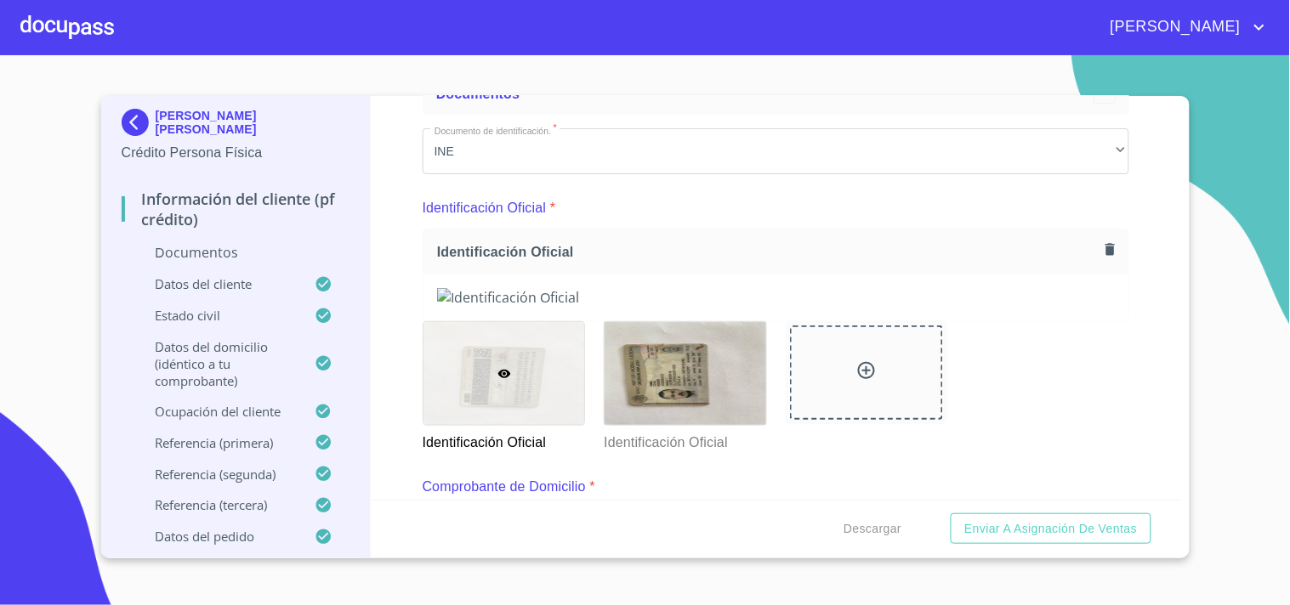
scroll to position [142, 0]
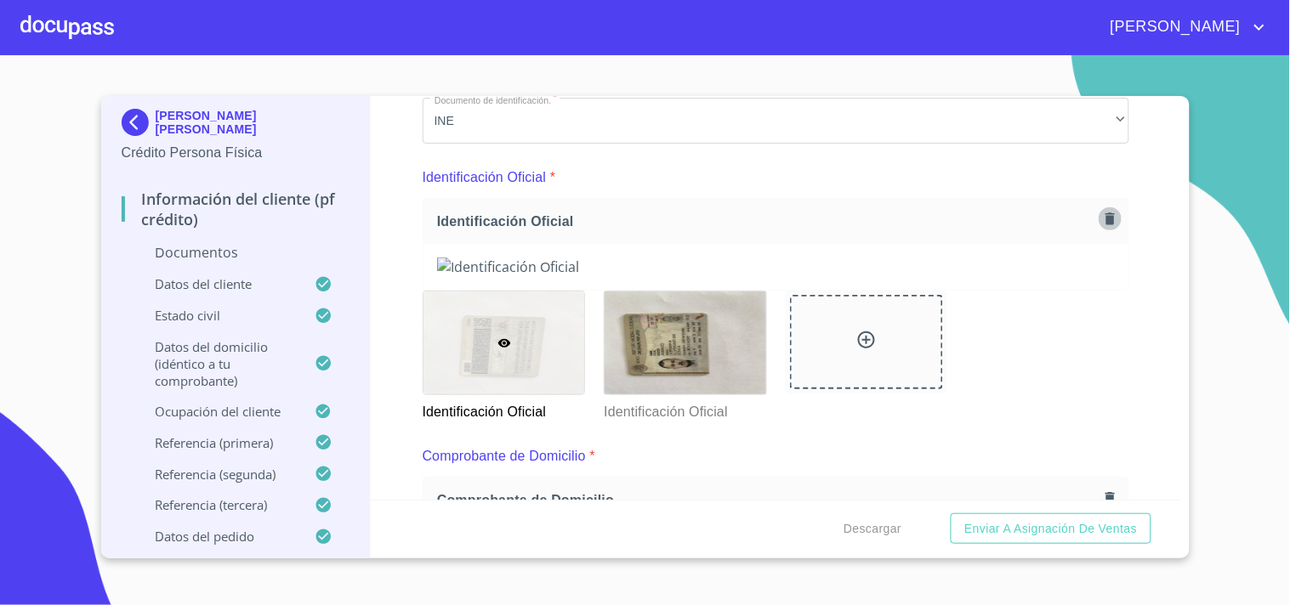
click at [1105, 219] on icon "button" at bounding box center [1109, 219] width 9 height 12
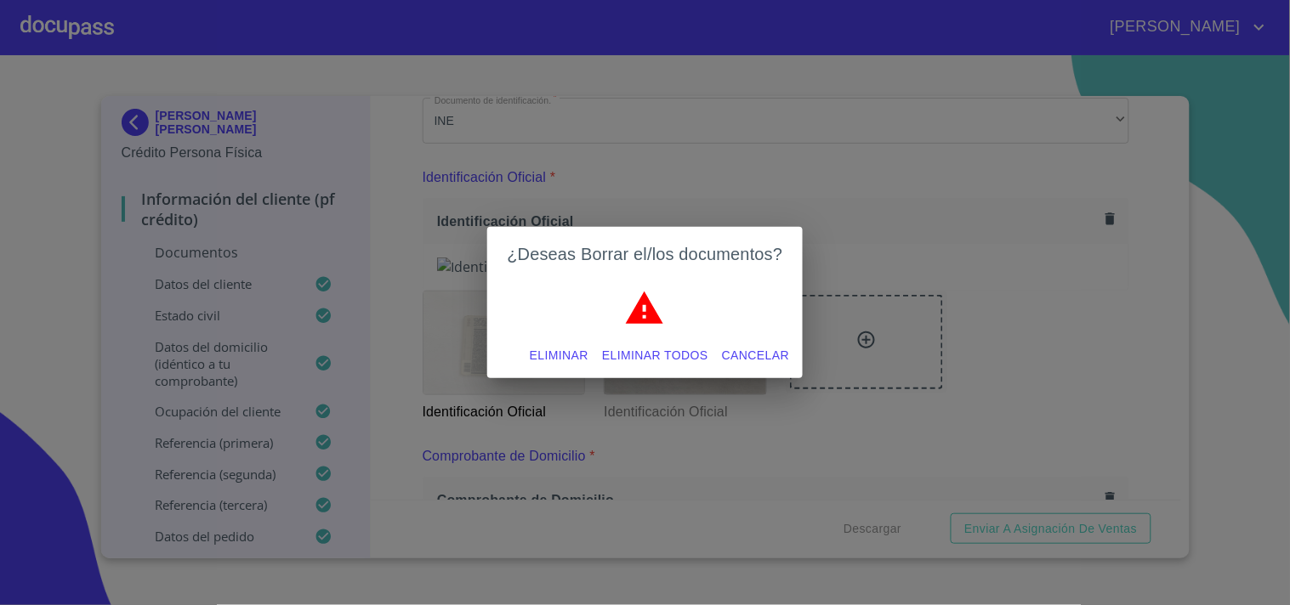
click at [639, 350] on span "Eliminar todos" at bounding box center [655, 355] width 106 height 21
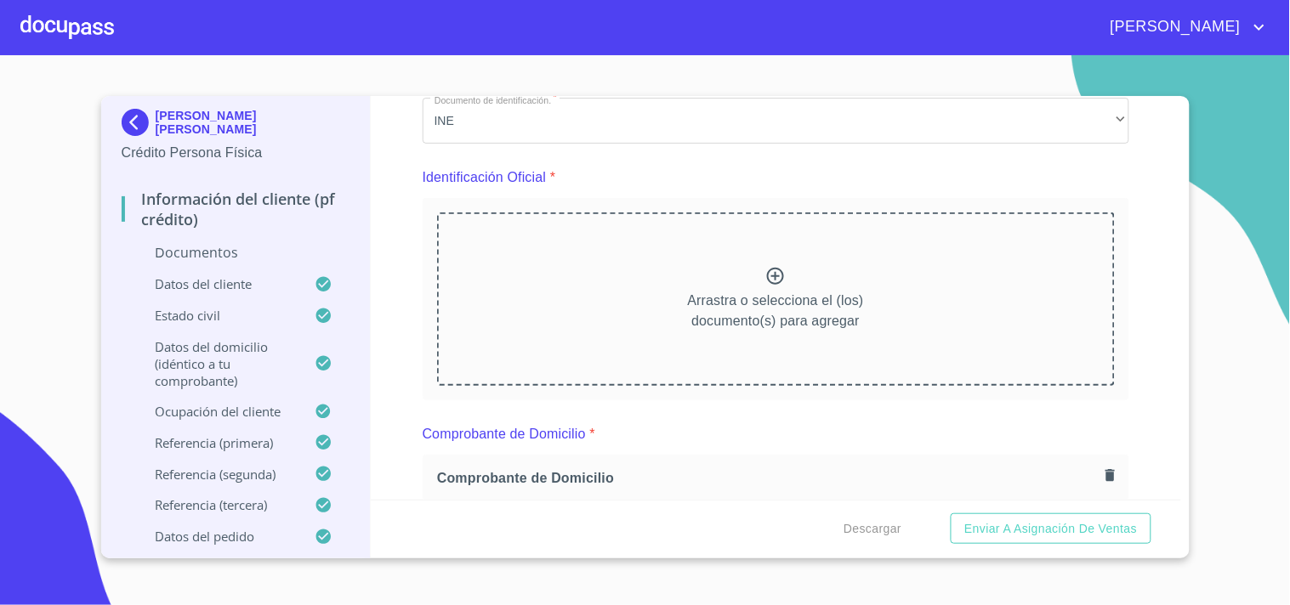
click at [656, 341] on div "Arrastra o selecciona el (los) documento(s) para agregar" at bounding box center [776, 299] width 678 height 173
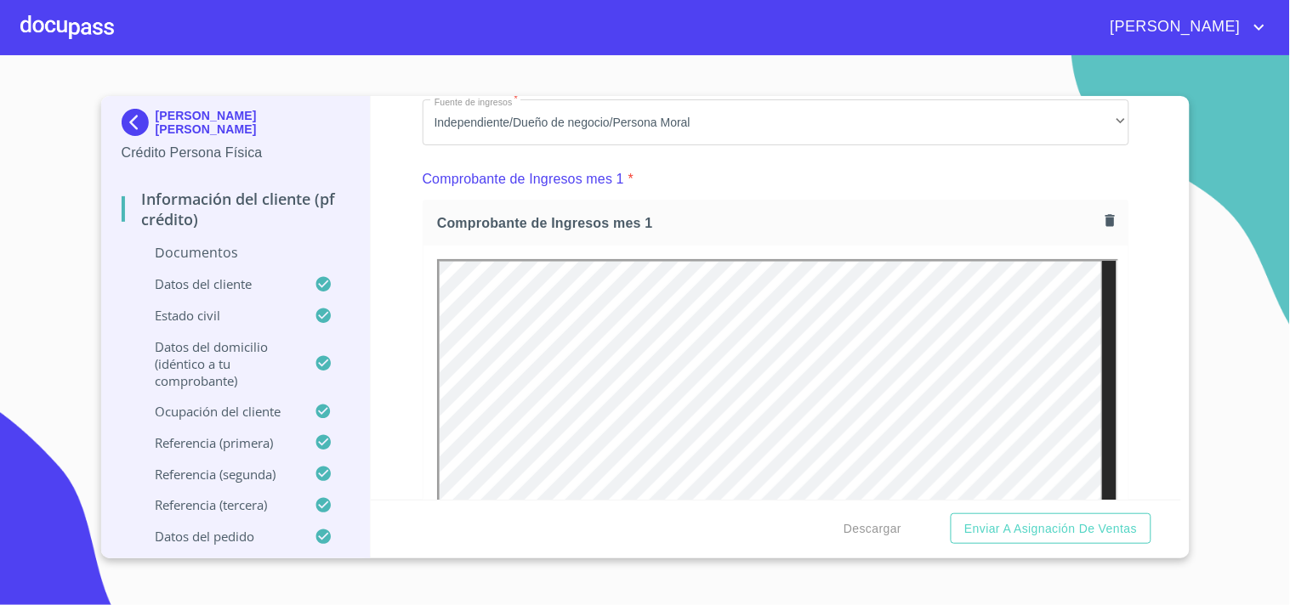
scroll to position [1664, 0]
click at [1102, 218] on icon "button" at bounding box center [1110, 221] width 16 height 16
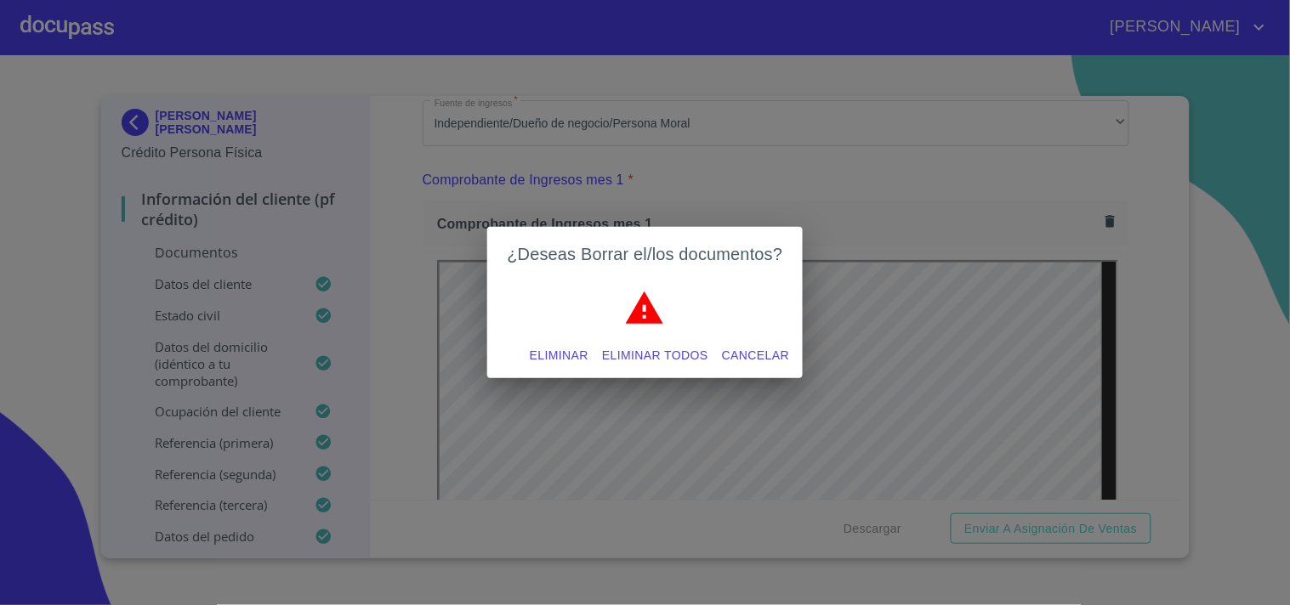
click at [648, 357] on span "Eliminar todos" at bounding box center [655, 355] width 106 height 21
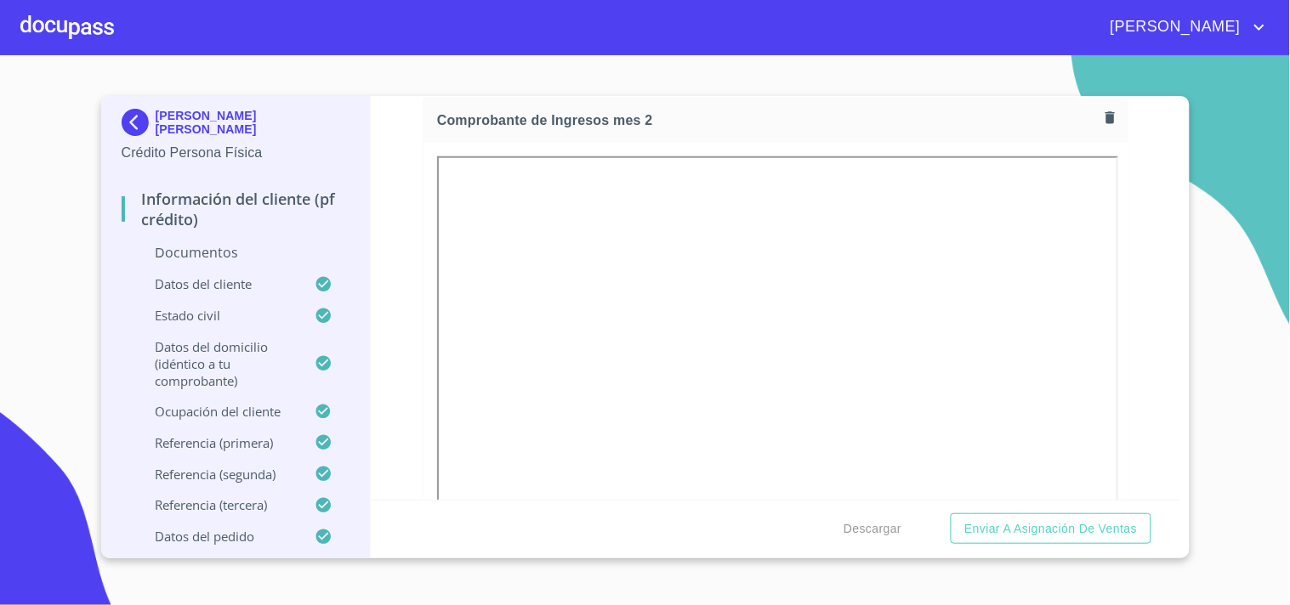
scroll to position [2025, 0]
click at [1102, 116] on icon "button" at bounding box center [1110, 117] width 16 height 16
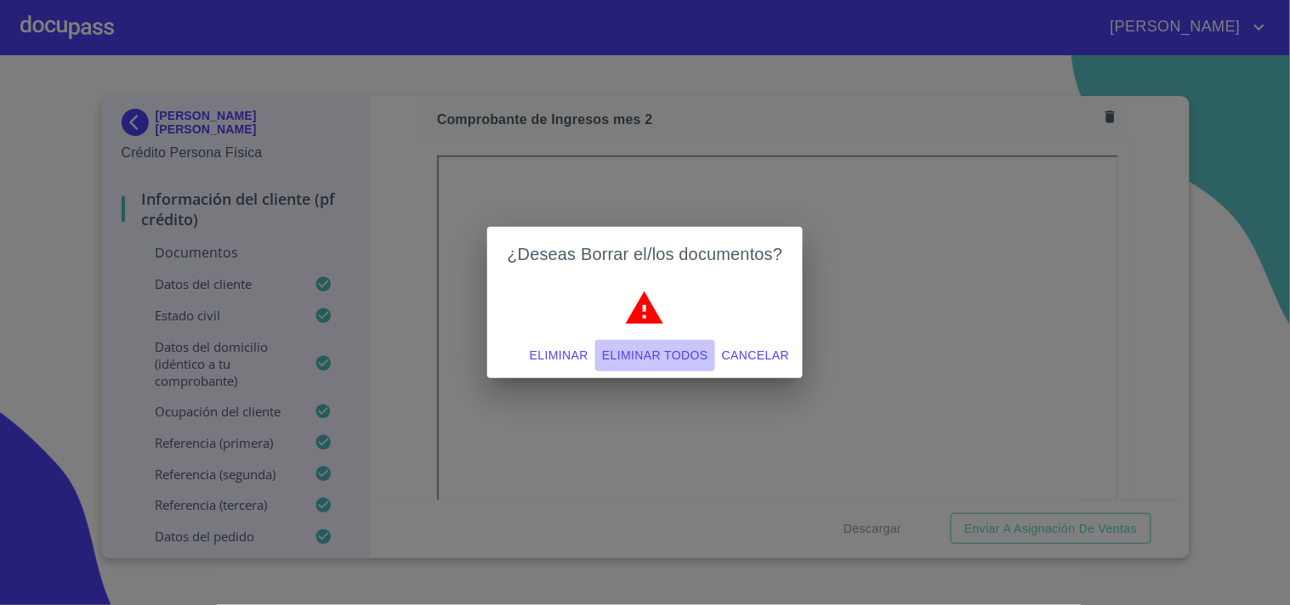
click at [659, 360] on span "Eliminar todos" at bounding box center [655, 355] width 106 height 21
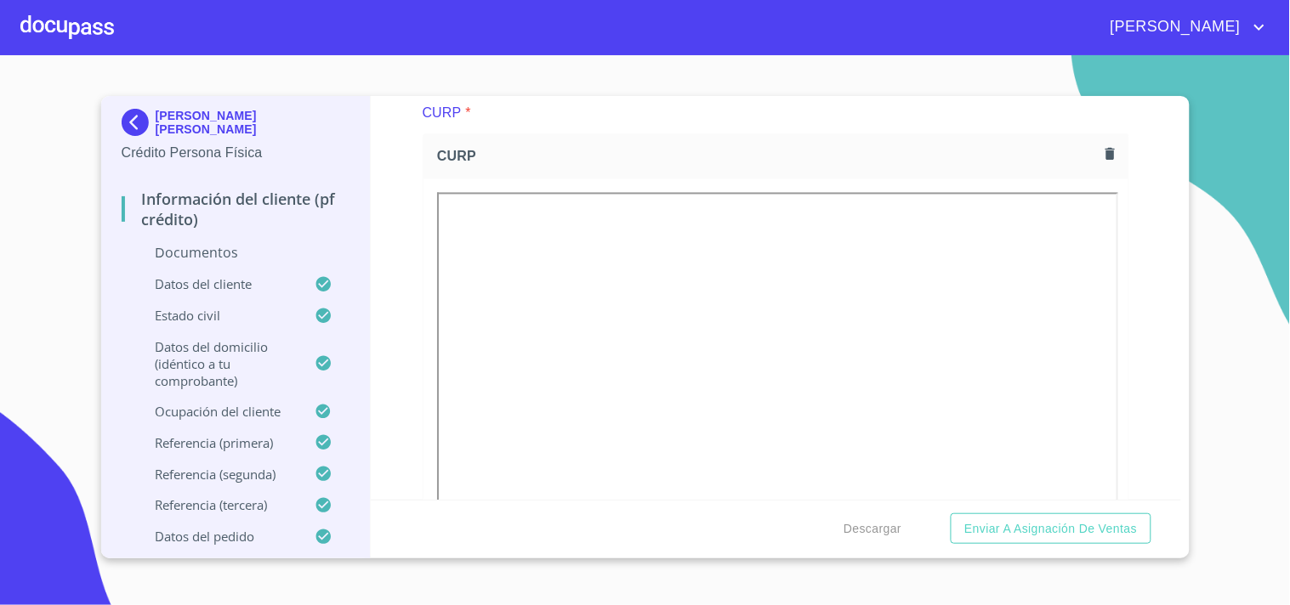
scroll to position [2523, 0]
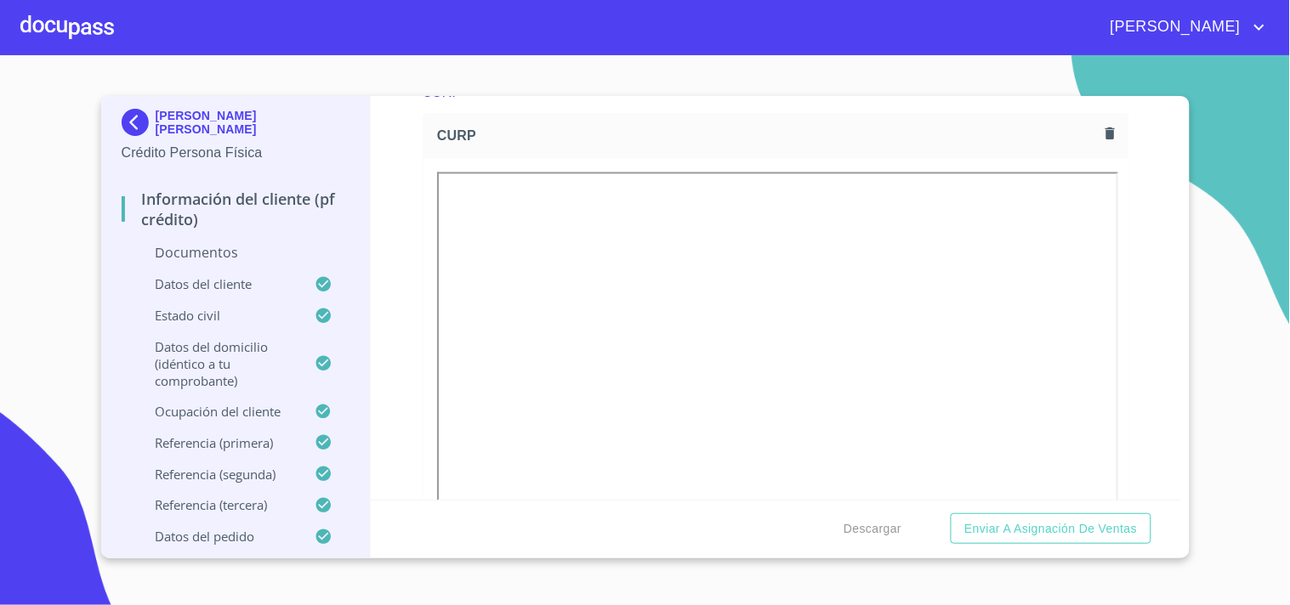
click at [1105, 131] on icon "button" at bounding box center [1109, 134] width 9 height 12
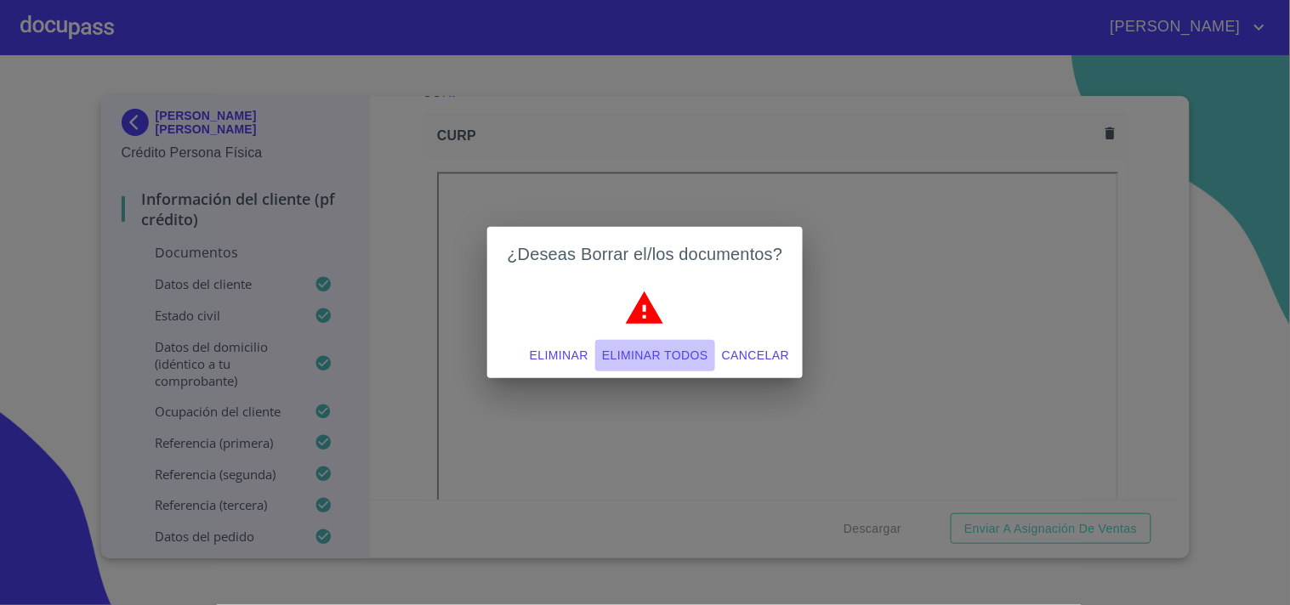
click at [667, 343] on button "Eliminar todos" at bounding box center [655, 355] width 120 height 31
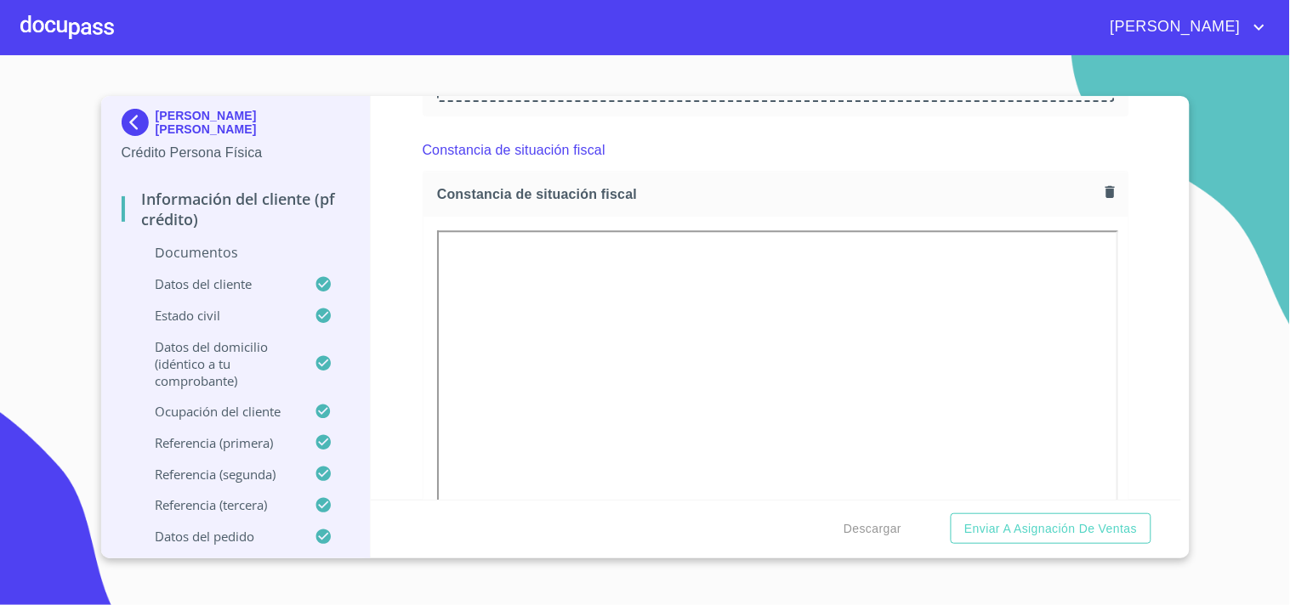
scroll to position [2721, 0]
click at [1098, 200] on button "button" at bounding box center [1109, 192] width 23 height 23
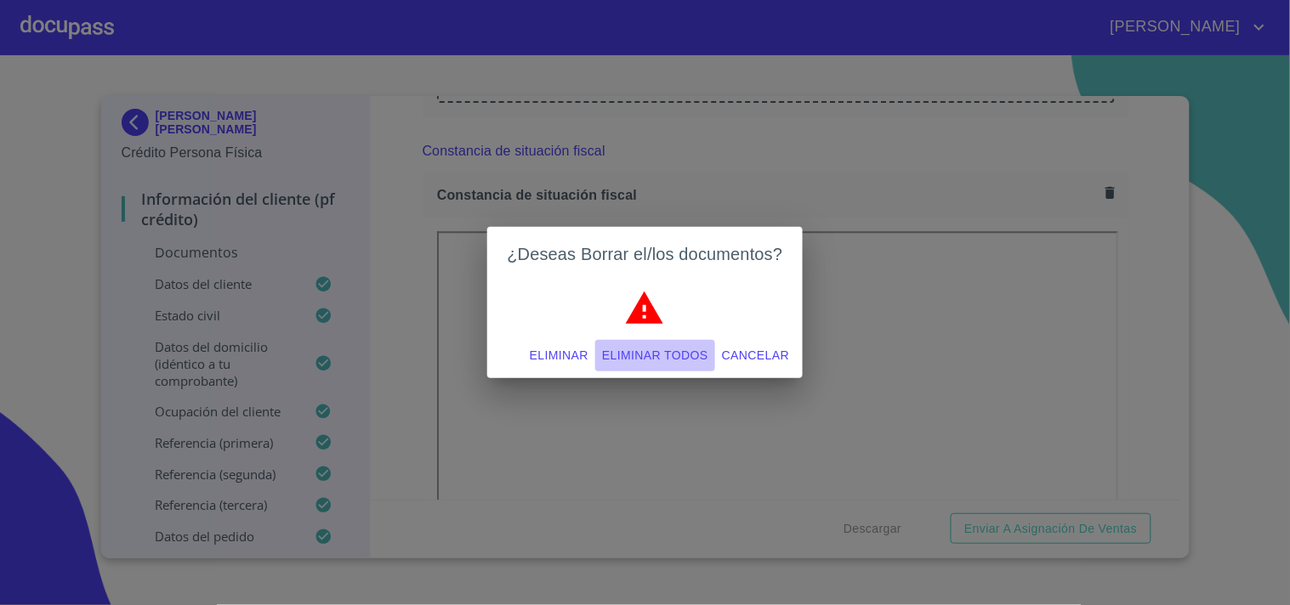
click at [674, 354] on span "Eliminar todos" at bounding box center [655, 355] width 106 height 21
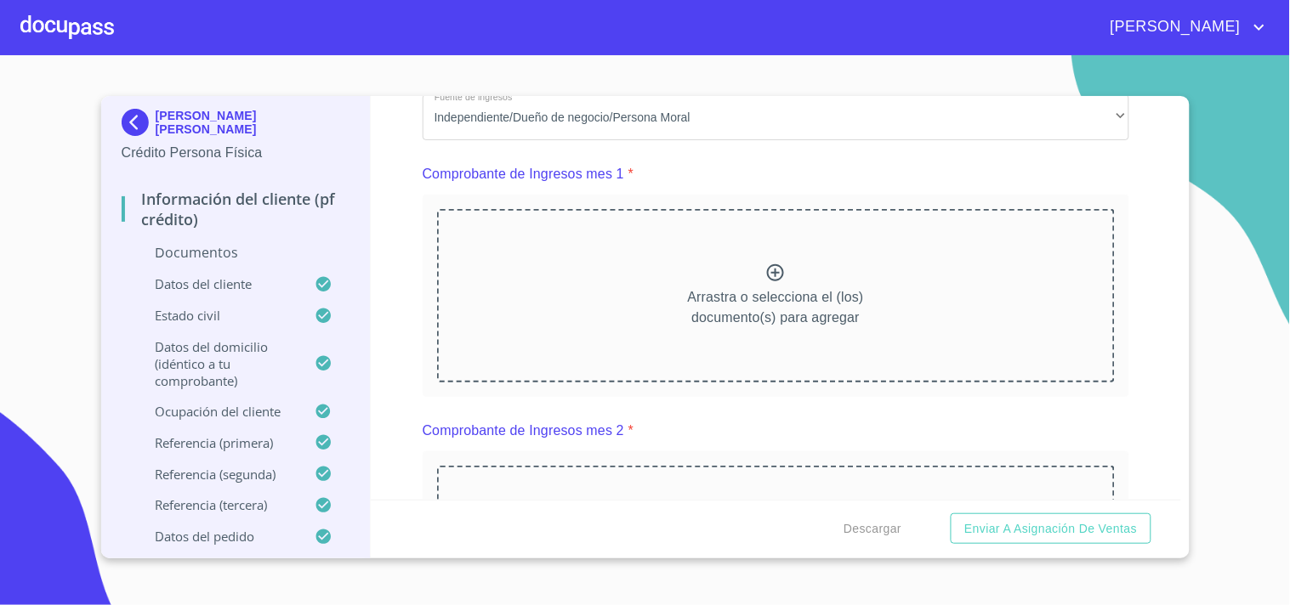
scroll to position [1692, 0]
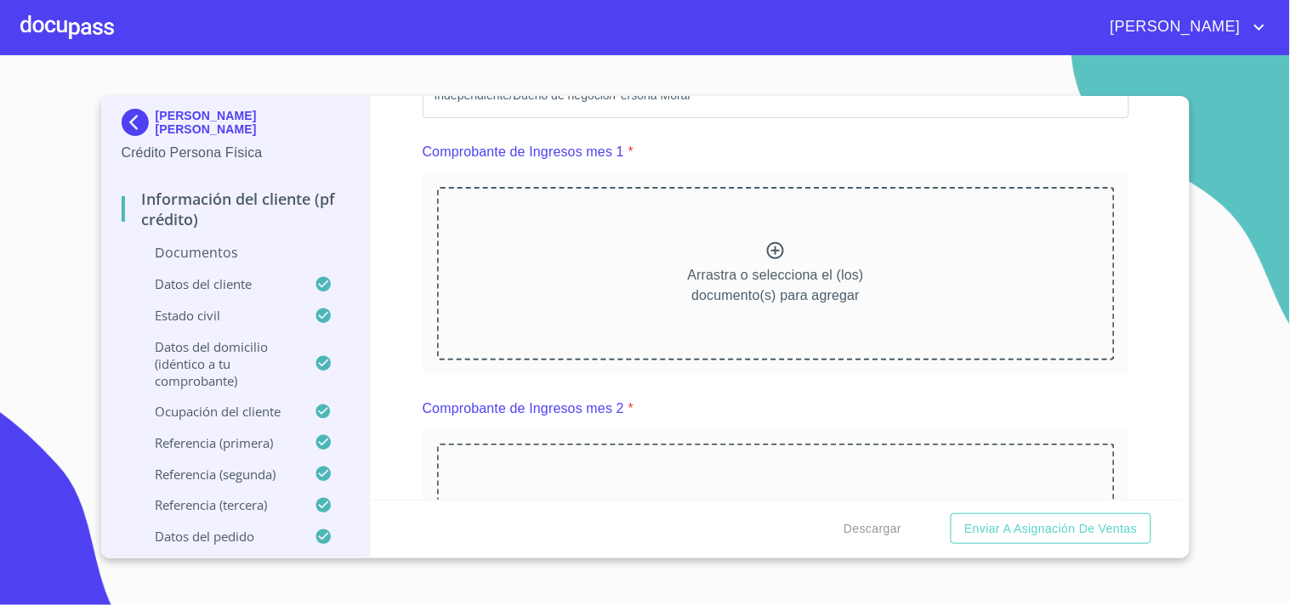
click at [779, 272] on p "Arrastra o selecciona el (los) documento(s) para agregar" at bounding box center [776, 285] width 176 height 41
click at [765, 244] on icon at bounding box center [775, 251] width 20 height 20
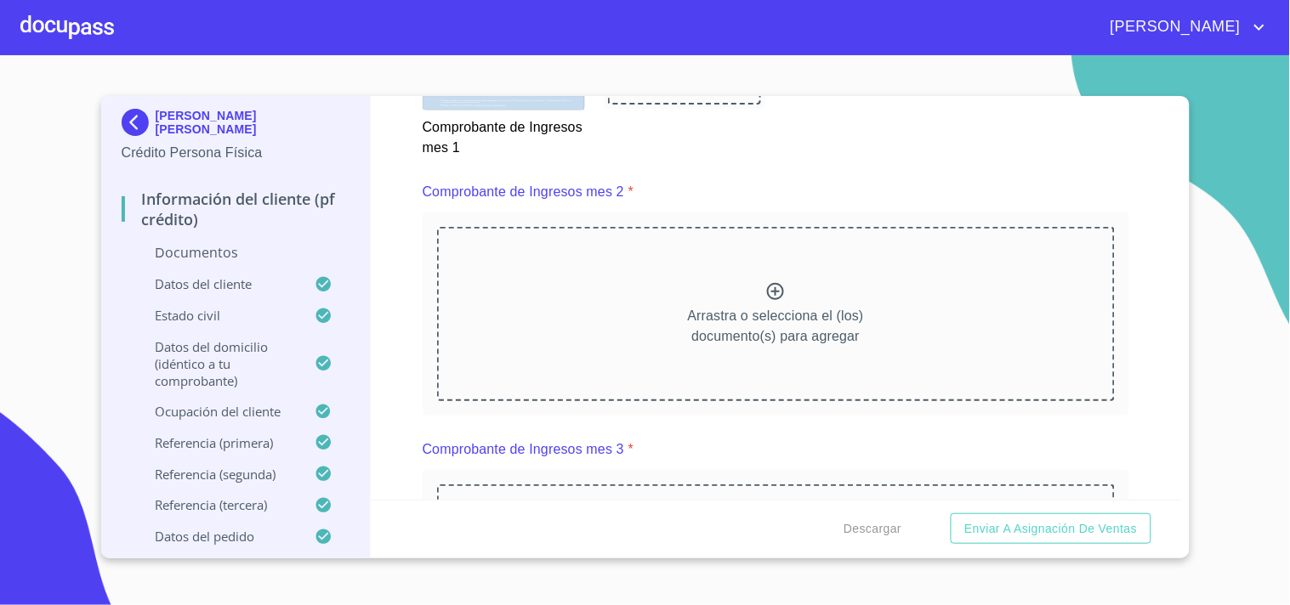
scroll to position [2398, 0]
click at [762, 303] on p "Arrastra o selecciona el (los) documento(s) para agregar" at bounding box center [776, 323] width 176 height 41
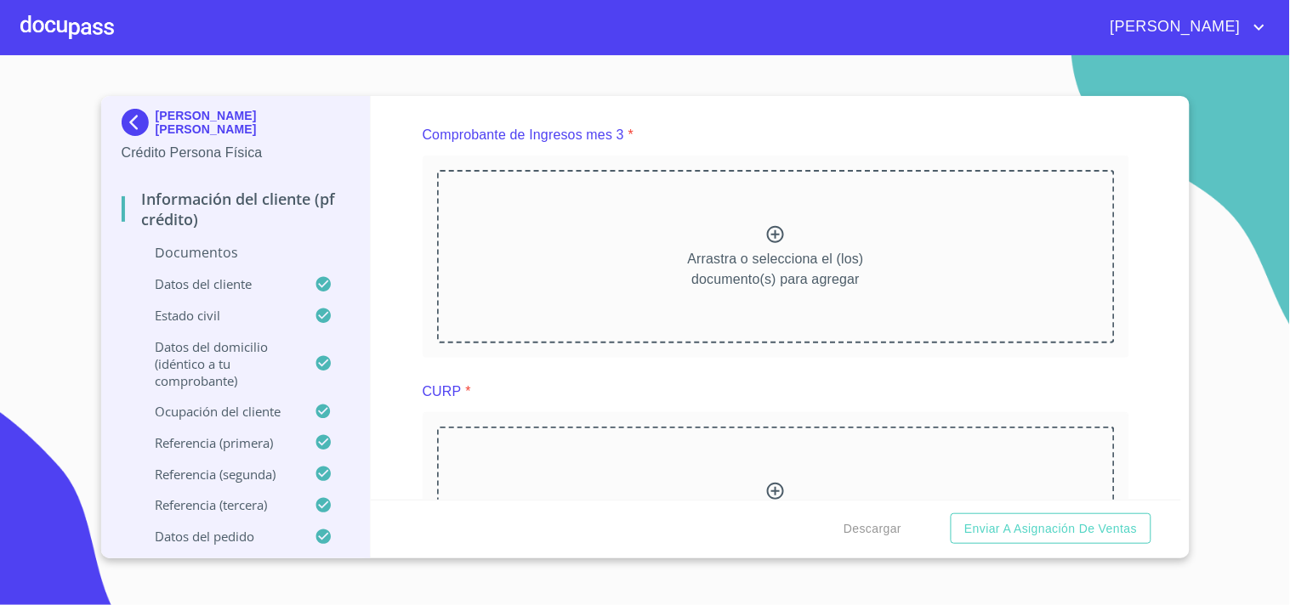
scroll to position [3229, 0]
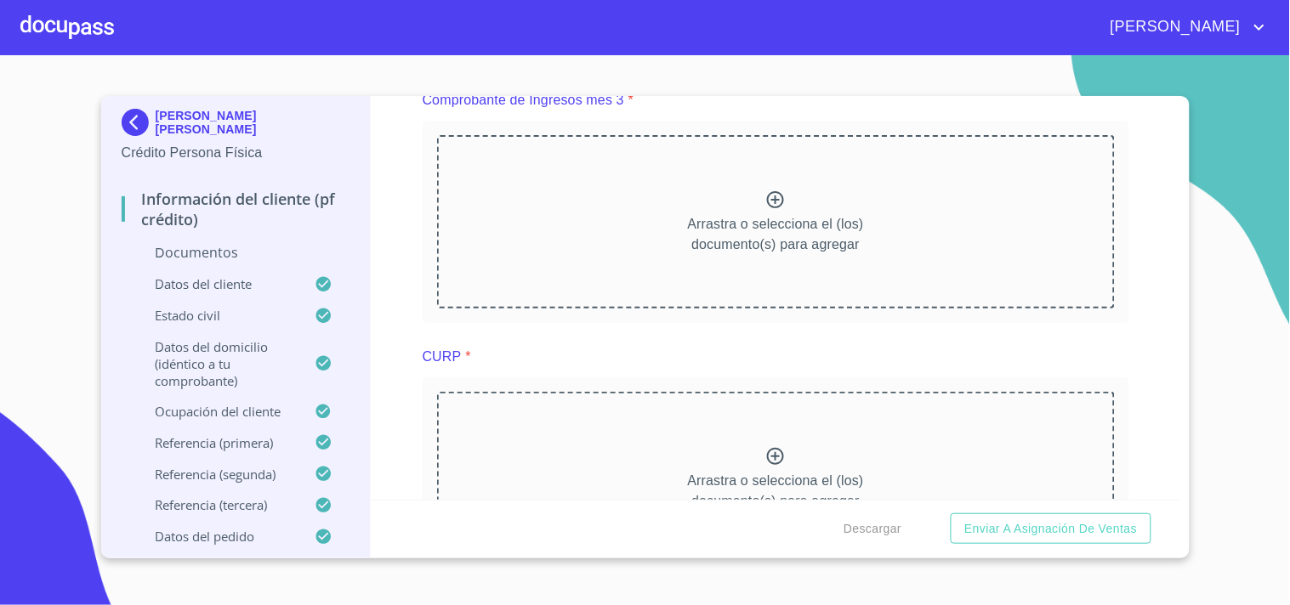
click at [777, 190] on icon at bounding box center [775, 200] width 20 height 20
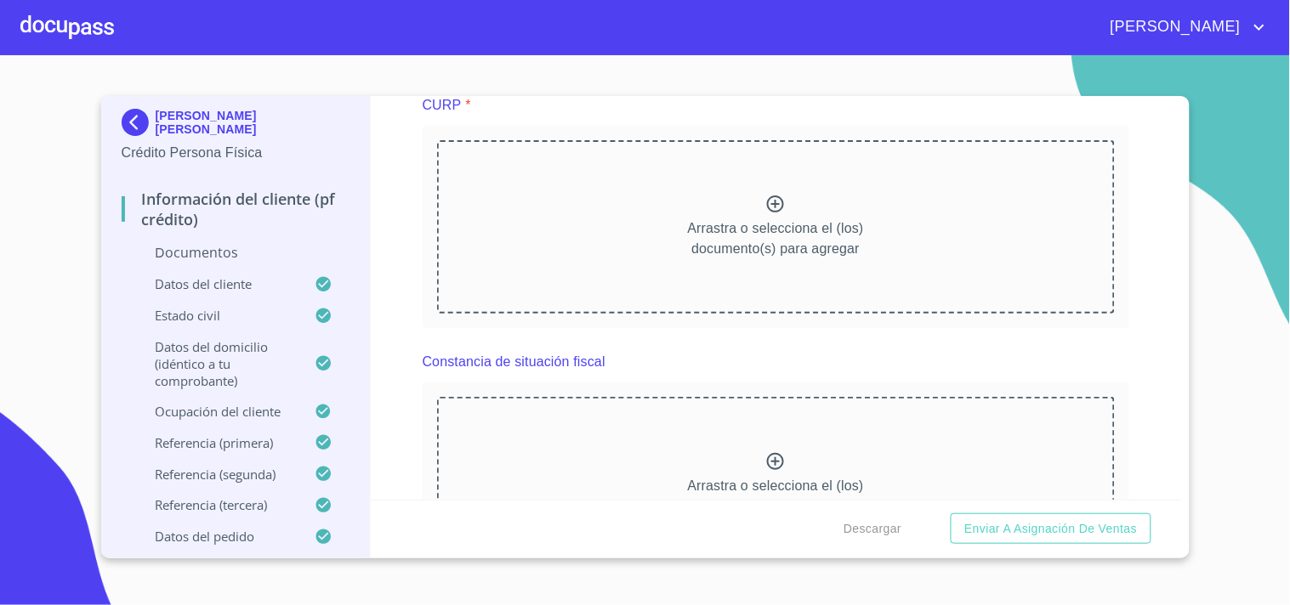
scroll to position [3979, 0]
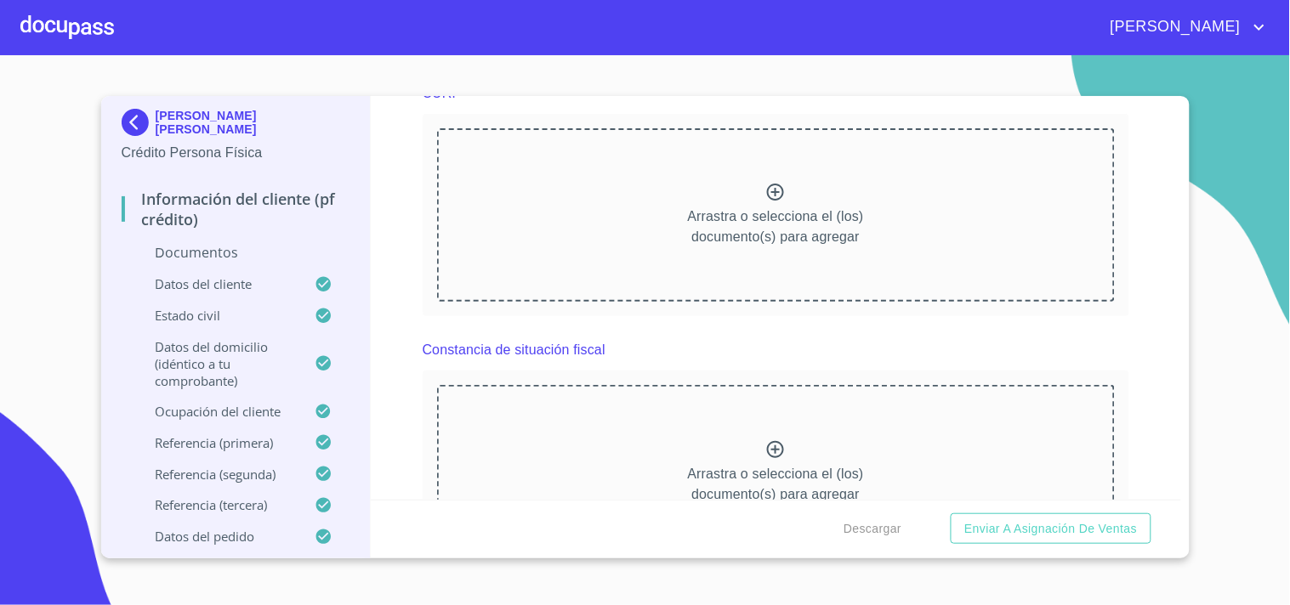
click at [803, 241] on div "Arrastra o selecciona el (los) documento(s) para agregar" at bounding box center [776, 214] width 678 height 173
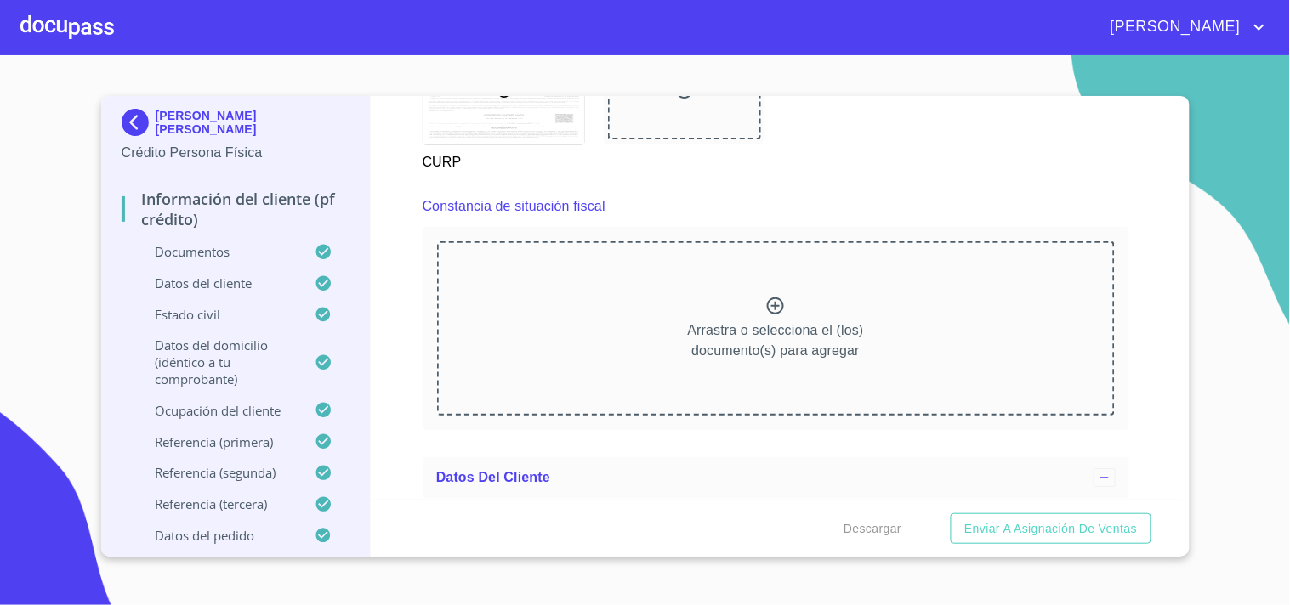
scroll to position [4585, 0]
click at [765, 298] on icon at bounding box center [775, 308] width 20 height 20
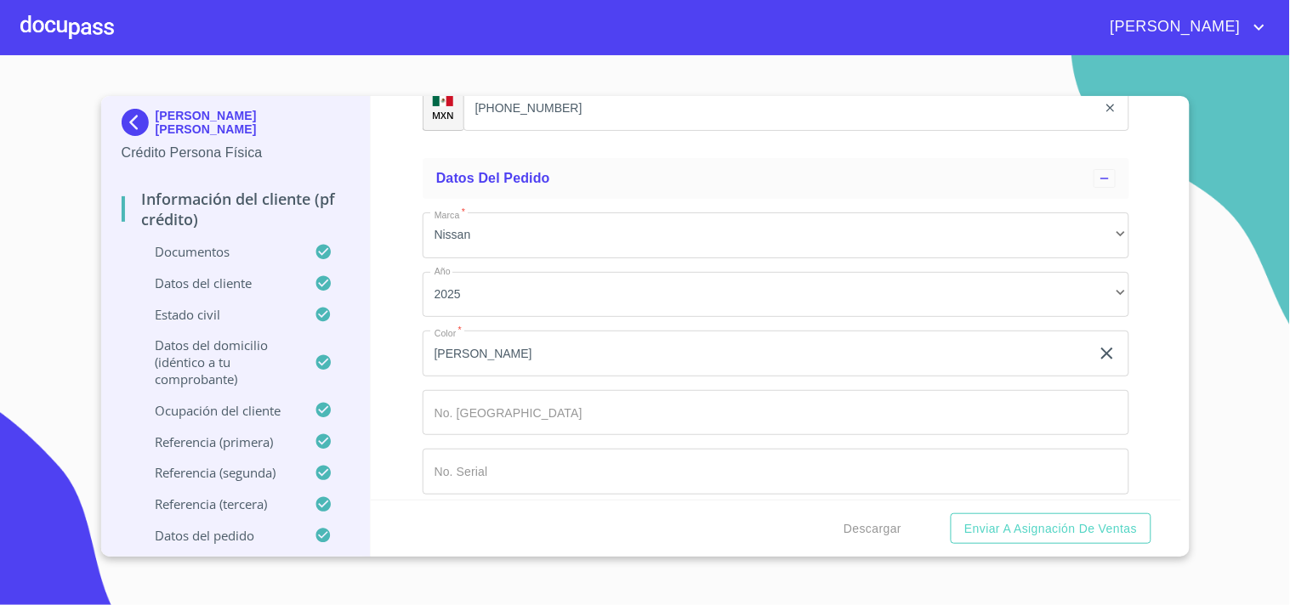
scroll to position [9877, 0]
click at [904, 532] on button "Descargar" at bounding box center [872, 529] width 71 height 31
